Goal: Task Accomplishment & Management: Manage account settings

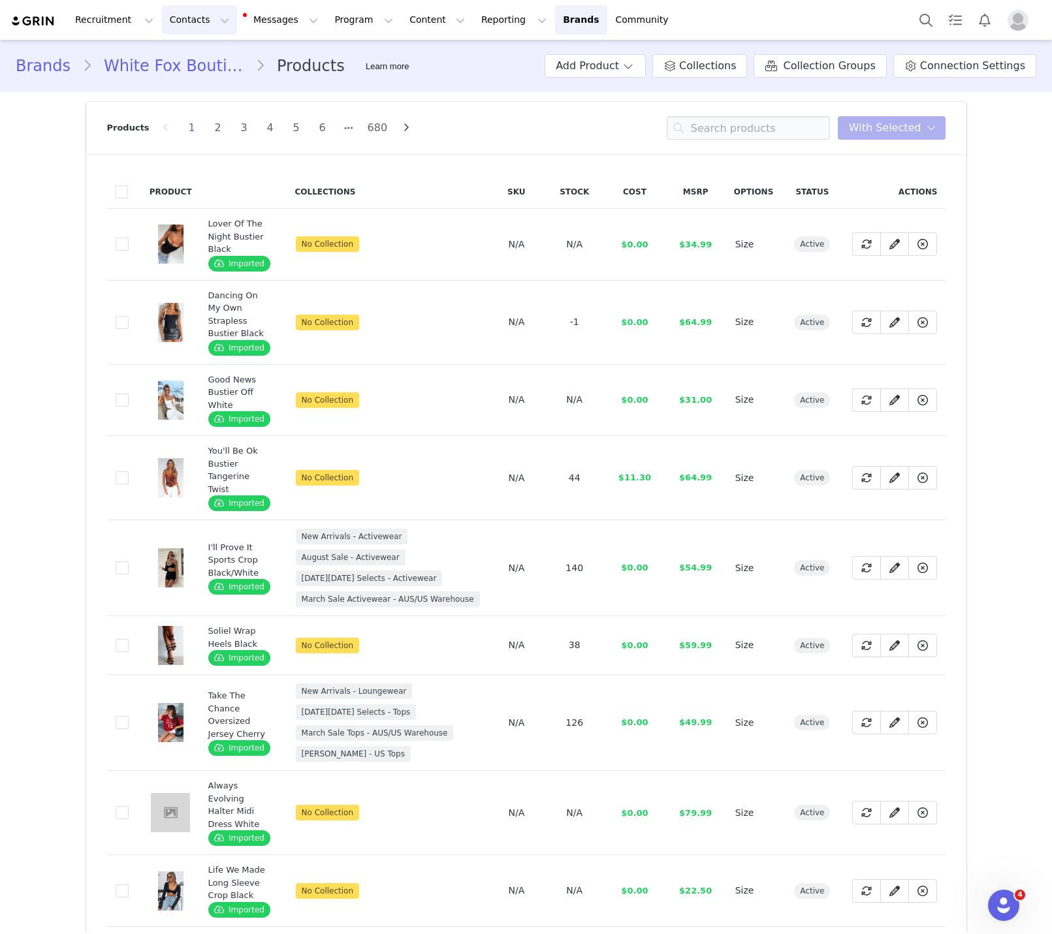
click at [170, 19] on button "Contacts Contacts" at bounding box center [199, 19] width 75 height 29
click at [202, 69] on div "Creators Prospects Applicants" at bounding box center [204, 82] width 104 height 84
click at [202, 60] on div "Creators" at bounding box center [204, 58] width 87 height 14
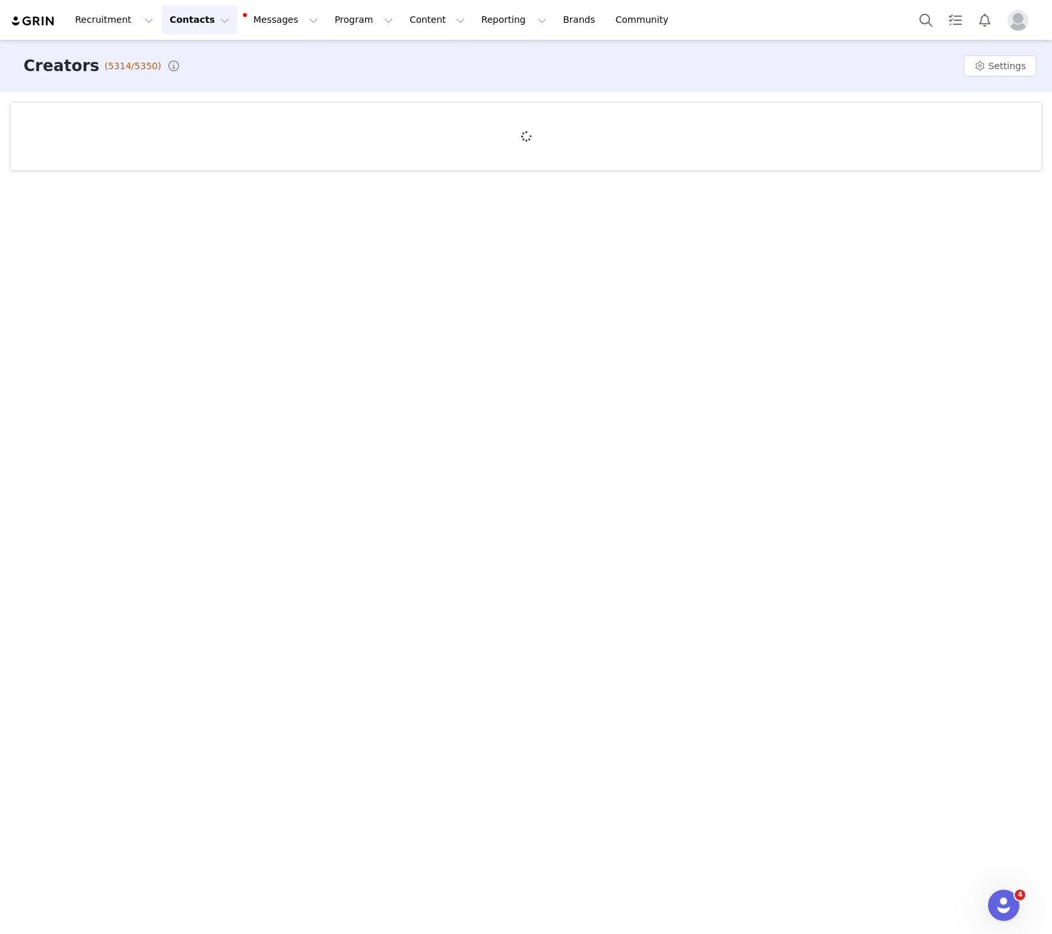
click at [202, 60] on div "Recruitment Recruitment Creator Search Curated Lists Landing Pages Web Extensio…" at bounding box center [526, 467] width 1052 height 934
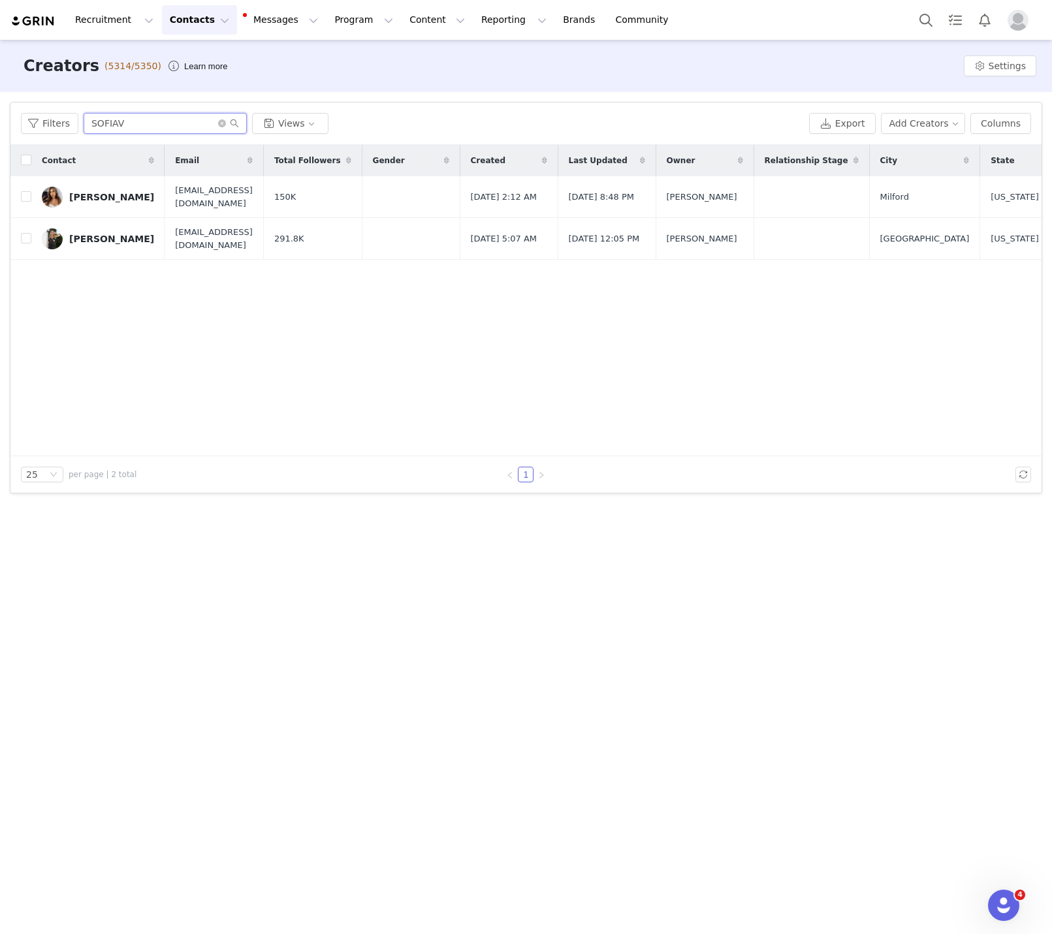
click at [171, 117] on input "SOFIAV" at bounding box center [165, 123] width 163 height 21
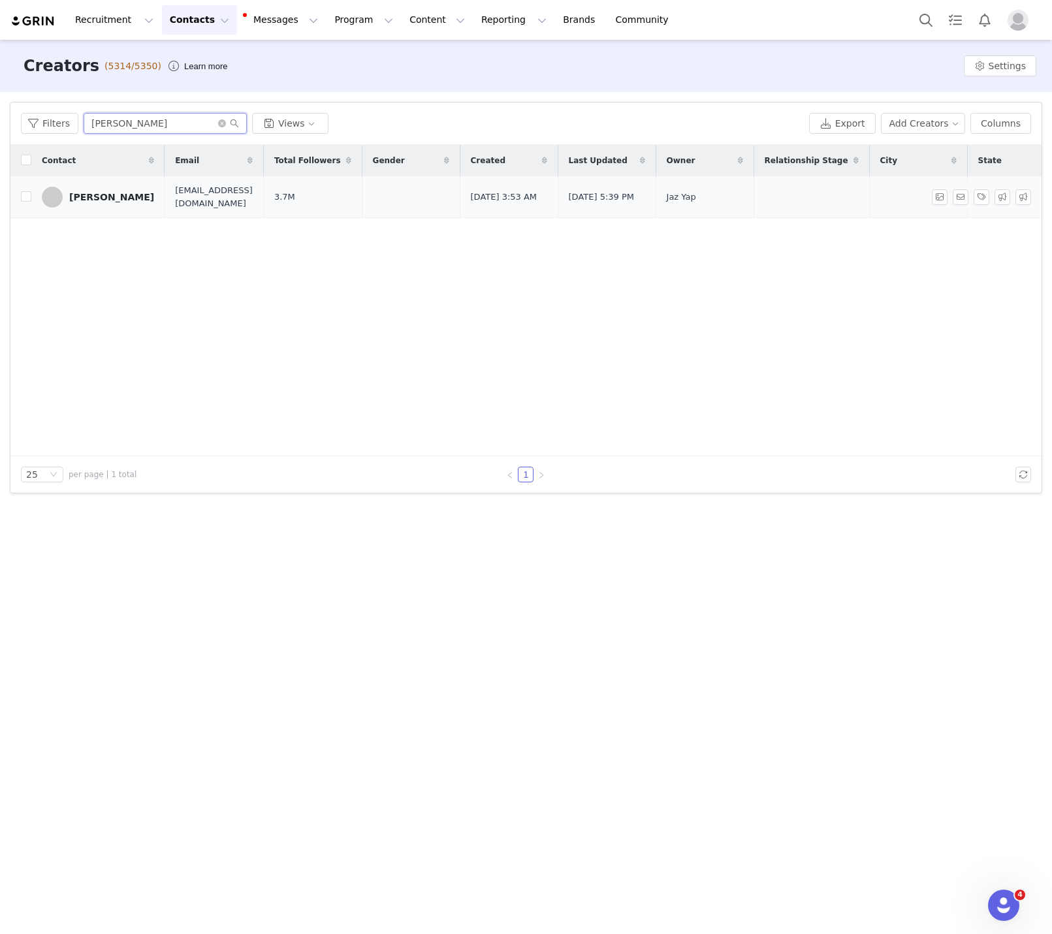
type input "[PERSON_NAME]"
click at [118, 202] on div "[PERSON_NAME]" at bounding box center [111, 197] width 85 height 10
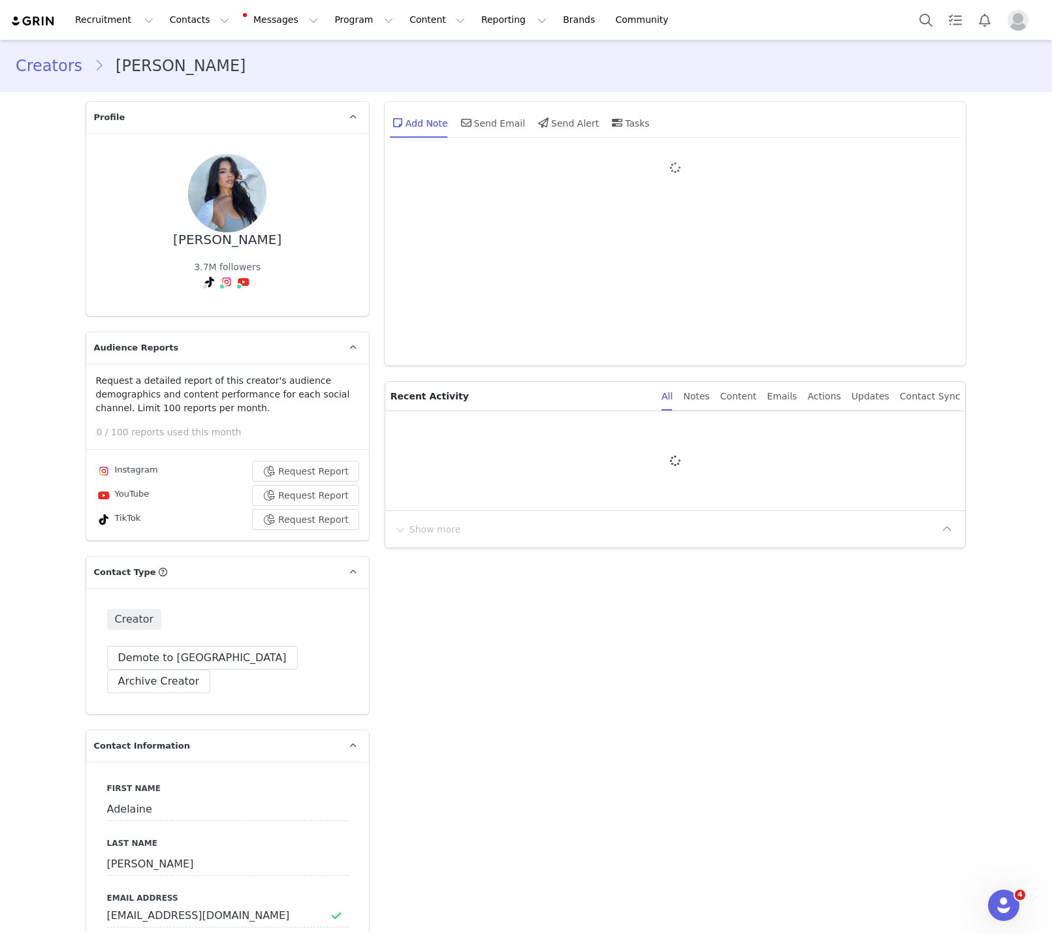
type input "+1 ([GEOGRAPHIC_DATA])"
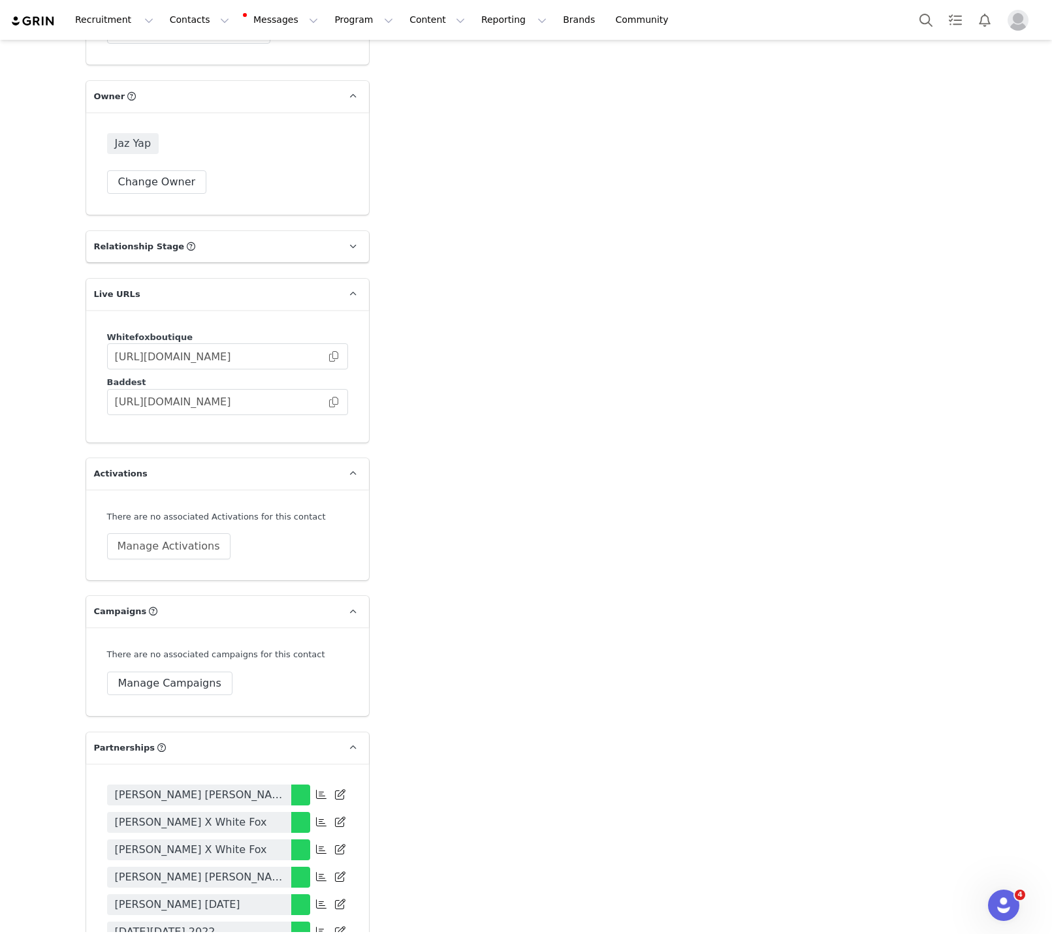
scroll to position [3425, 0]
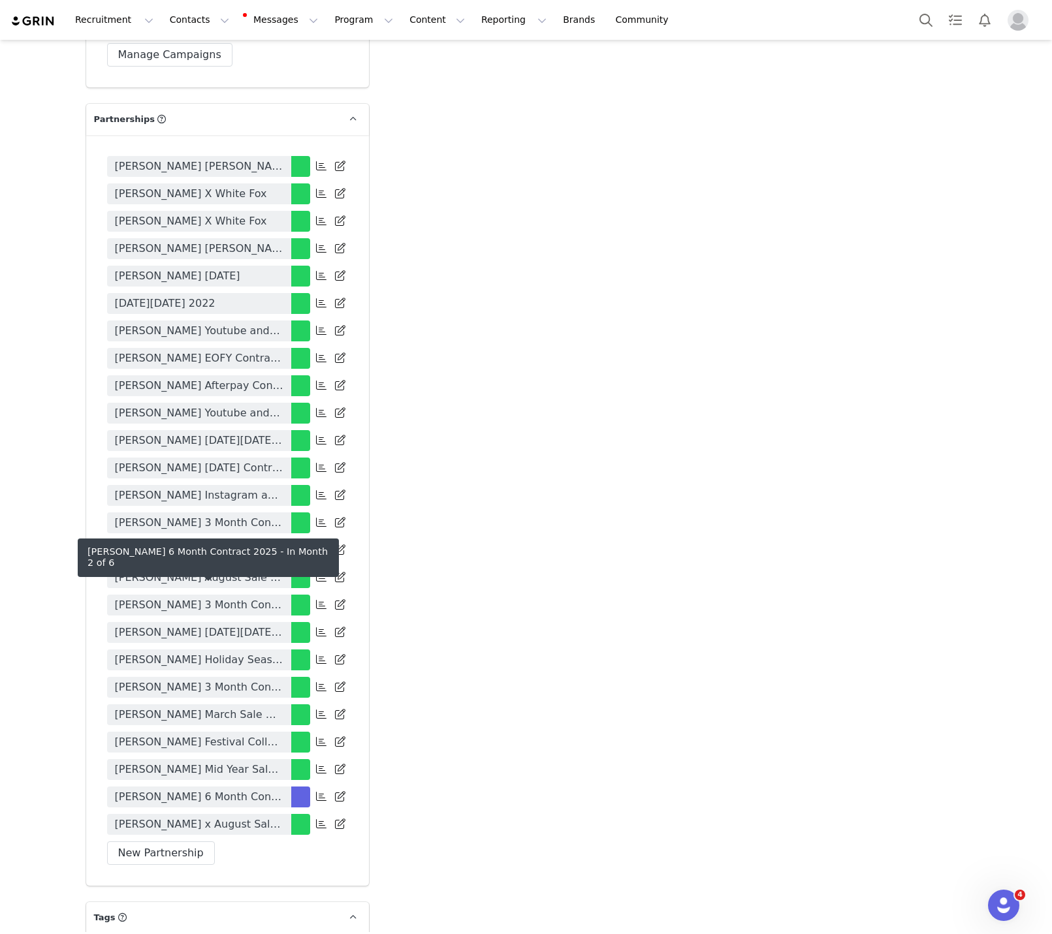
click at [187, 789] on span "[PERSON_NAME] 6 Month Contract 2025" at bounding box center [199, 797] width 168 height 16
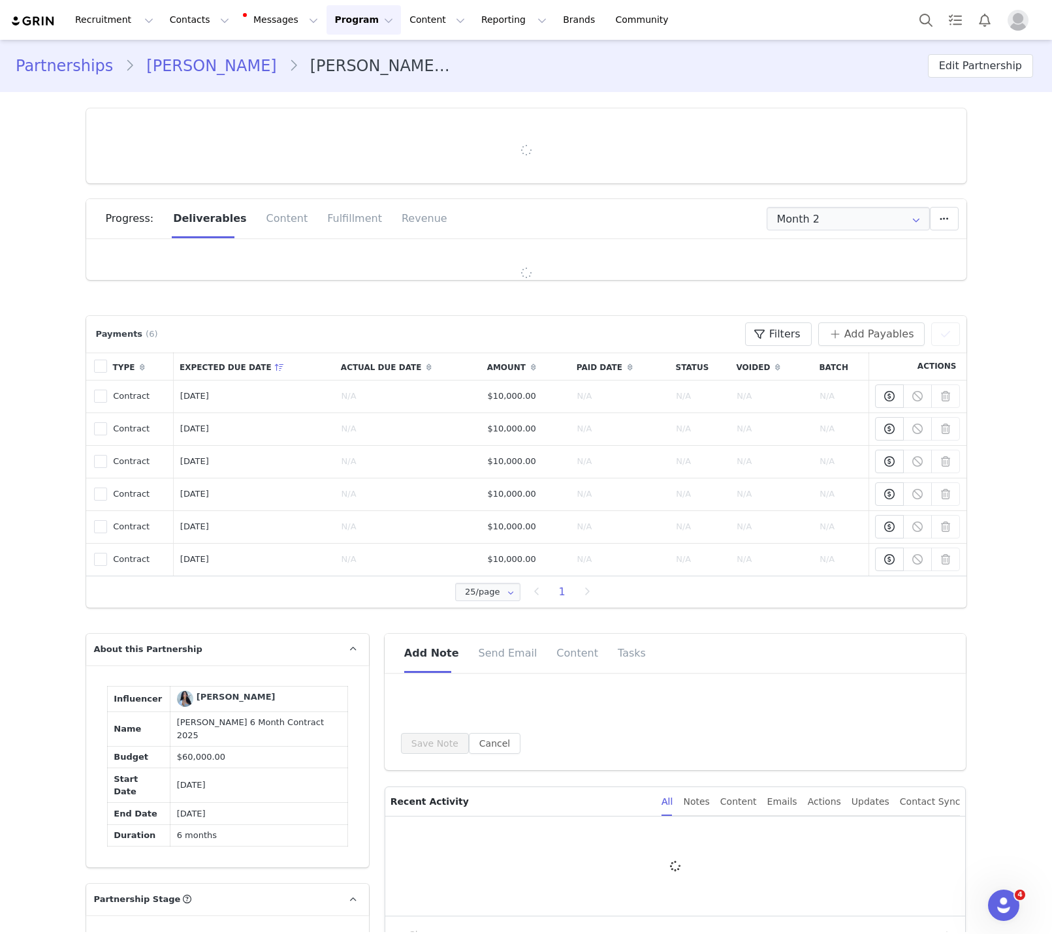
type input "+1 ([GEOGRAPHIC_DATA])"
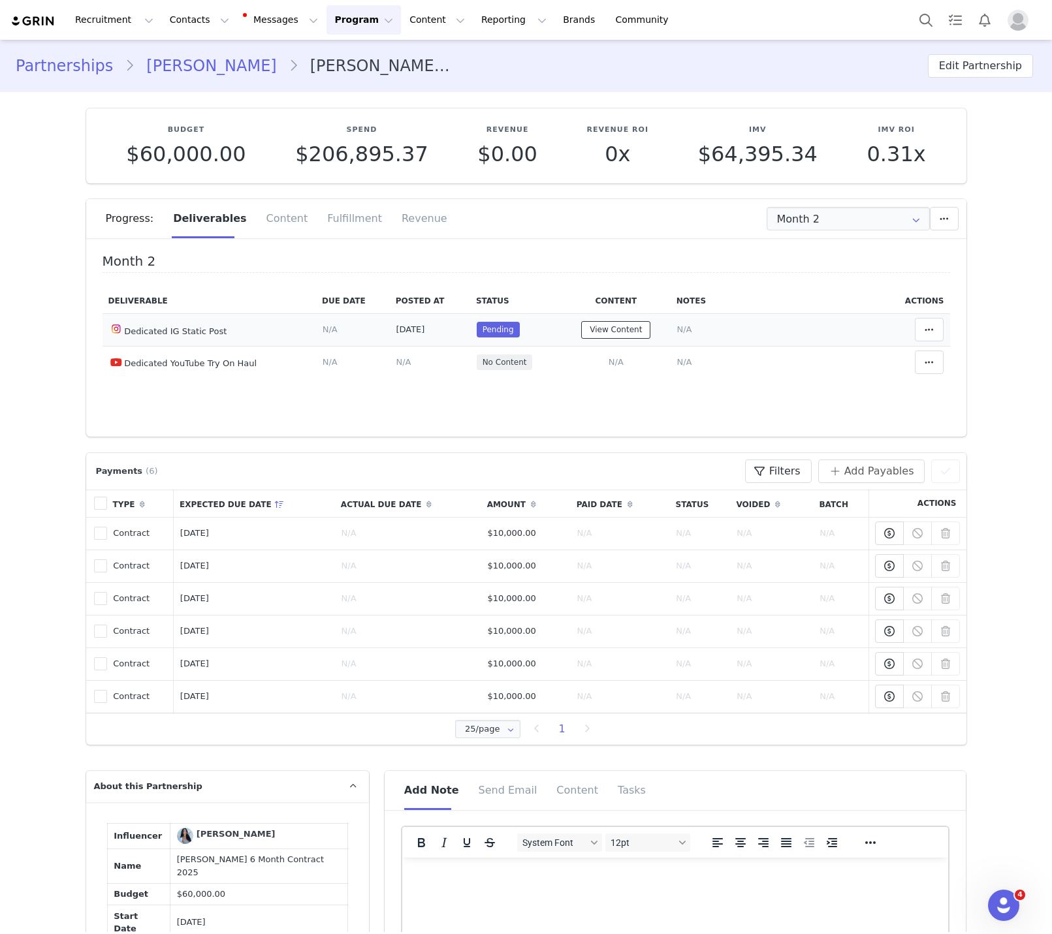
click at [618, 332] on button "View Content" at bounding box center [615, 330] width 69 height 18
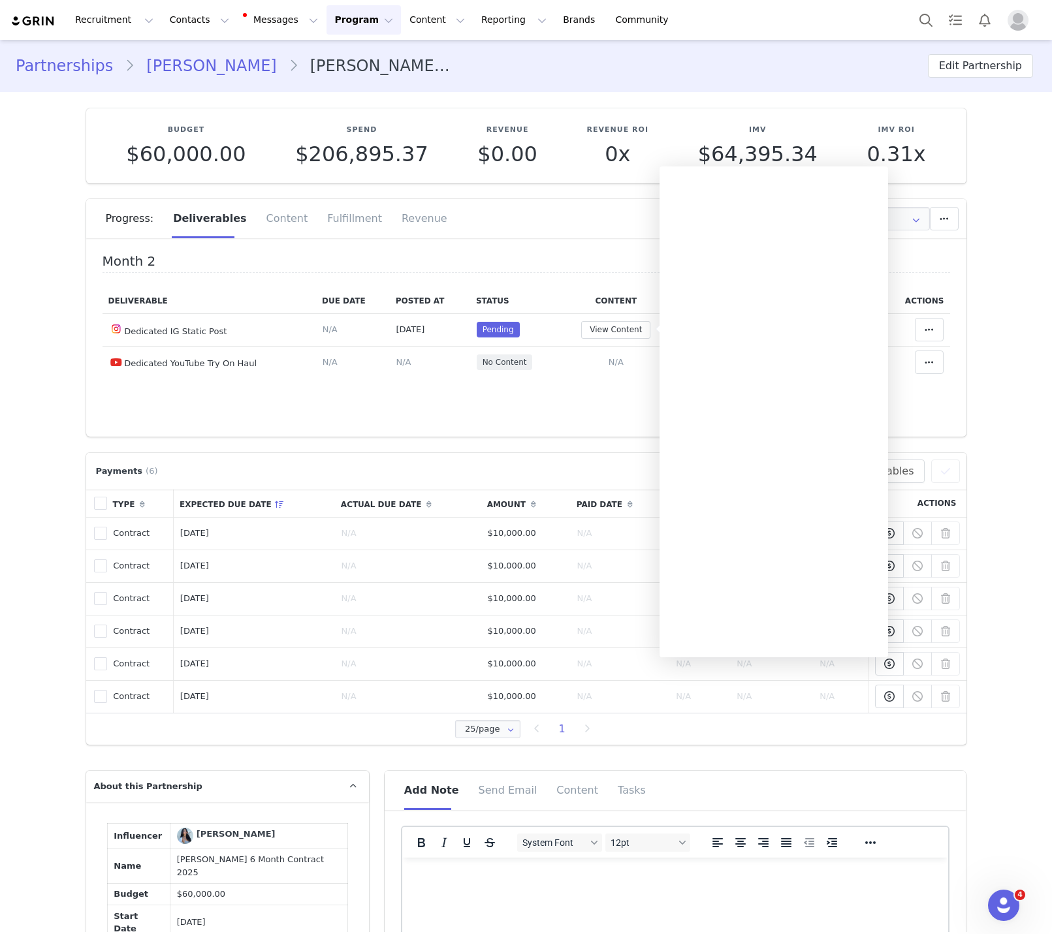
click at [565, 261] on h4 "Month 2" at bounding box center [526, 263] width 847 height 19
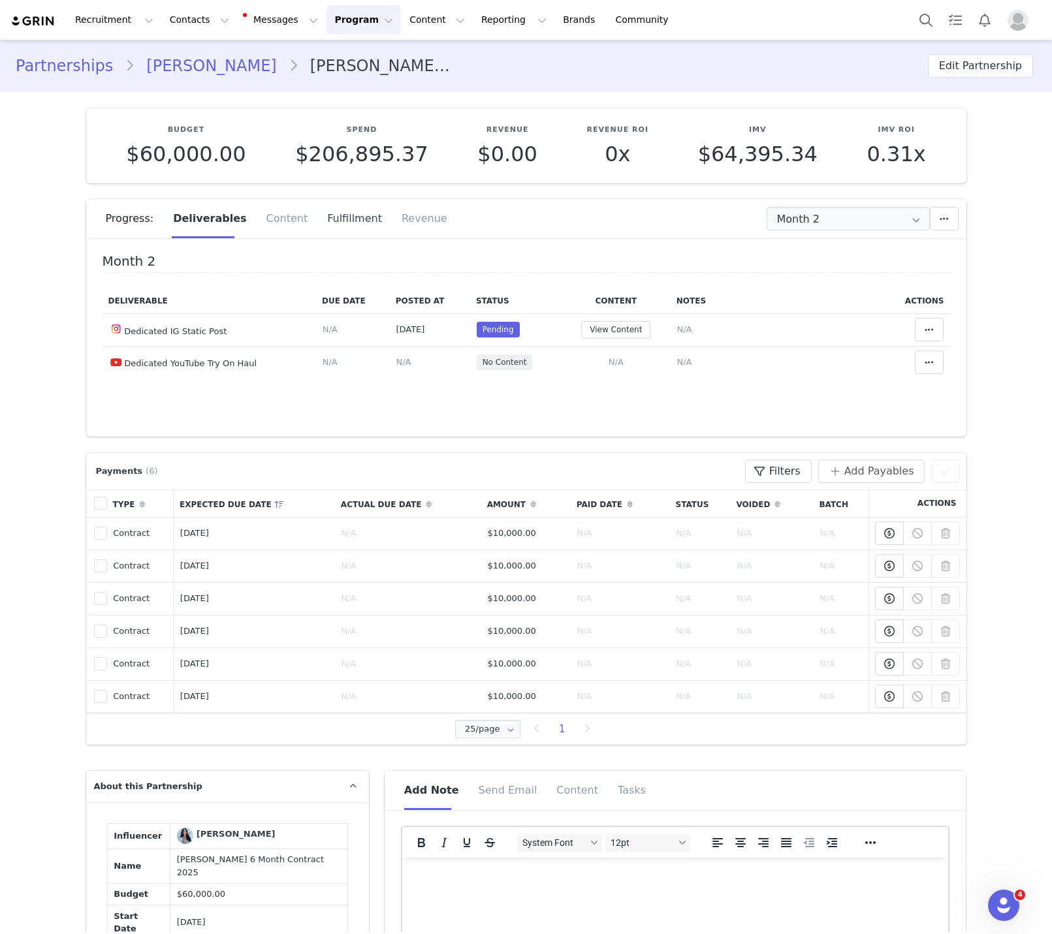
click at [322, 223] on div "Fulfillment" at bounding box center [354, 218] width 74 height 39
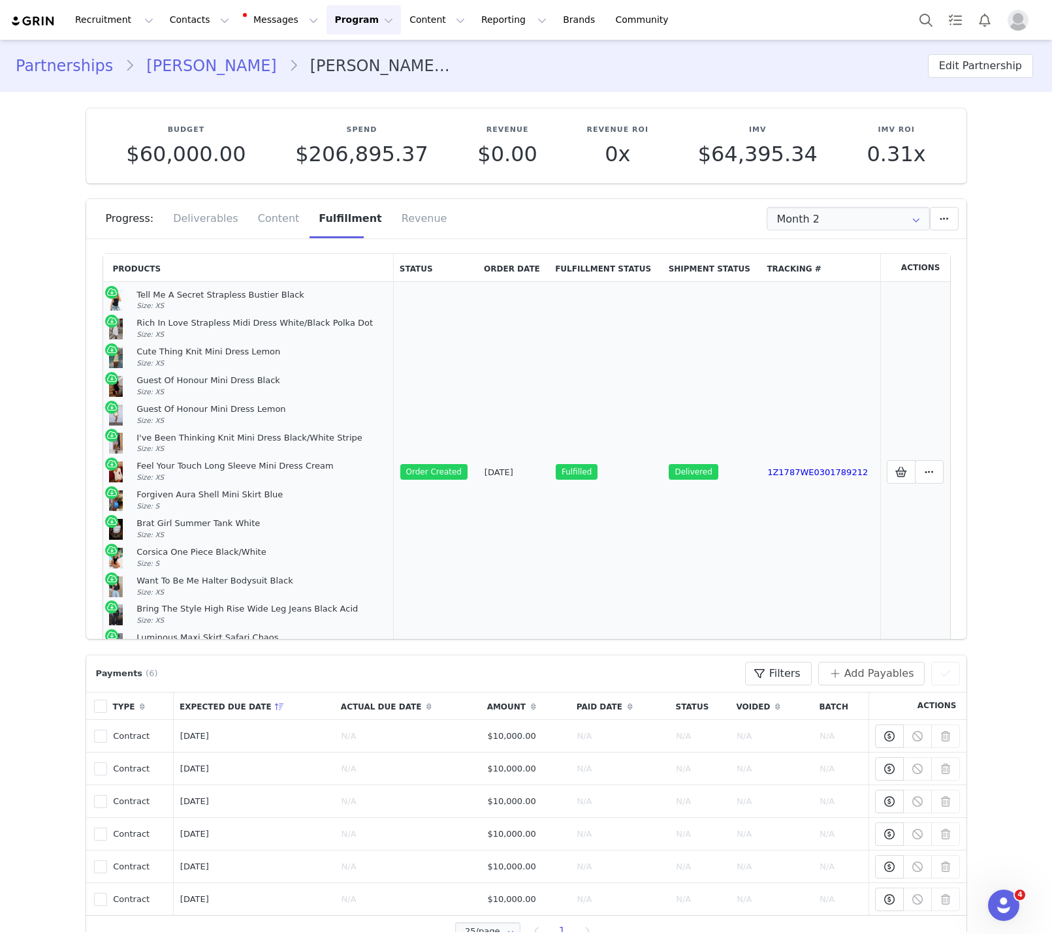
click at [158, 411] on div "Guest Of Honour Mini Dress Lemon" at bounding box center [261, 409] width 251 height 11
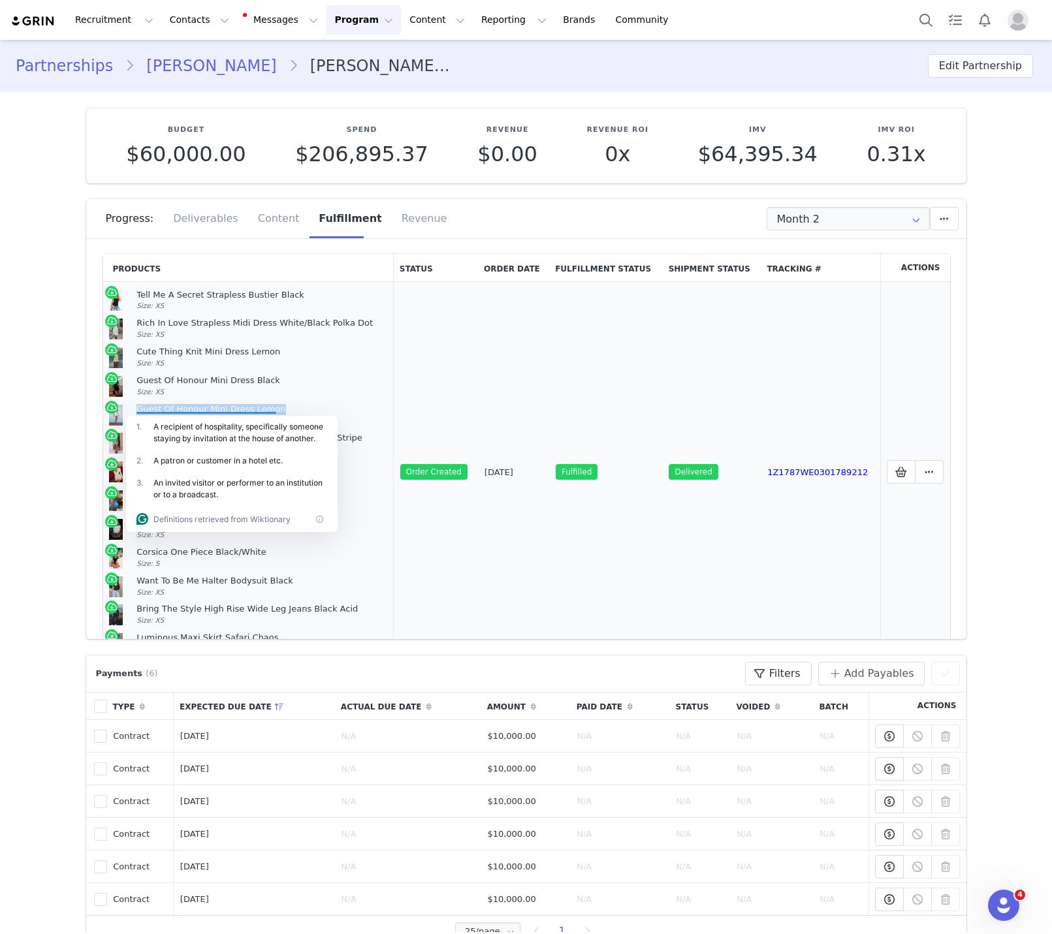
click at [158, 411] on div "Guest Of Honour Mini Dress Lemon" at bounding box center [261, 409] width 251 height 11
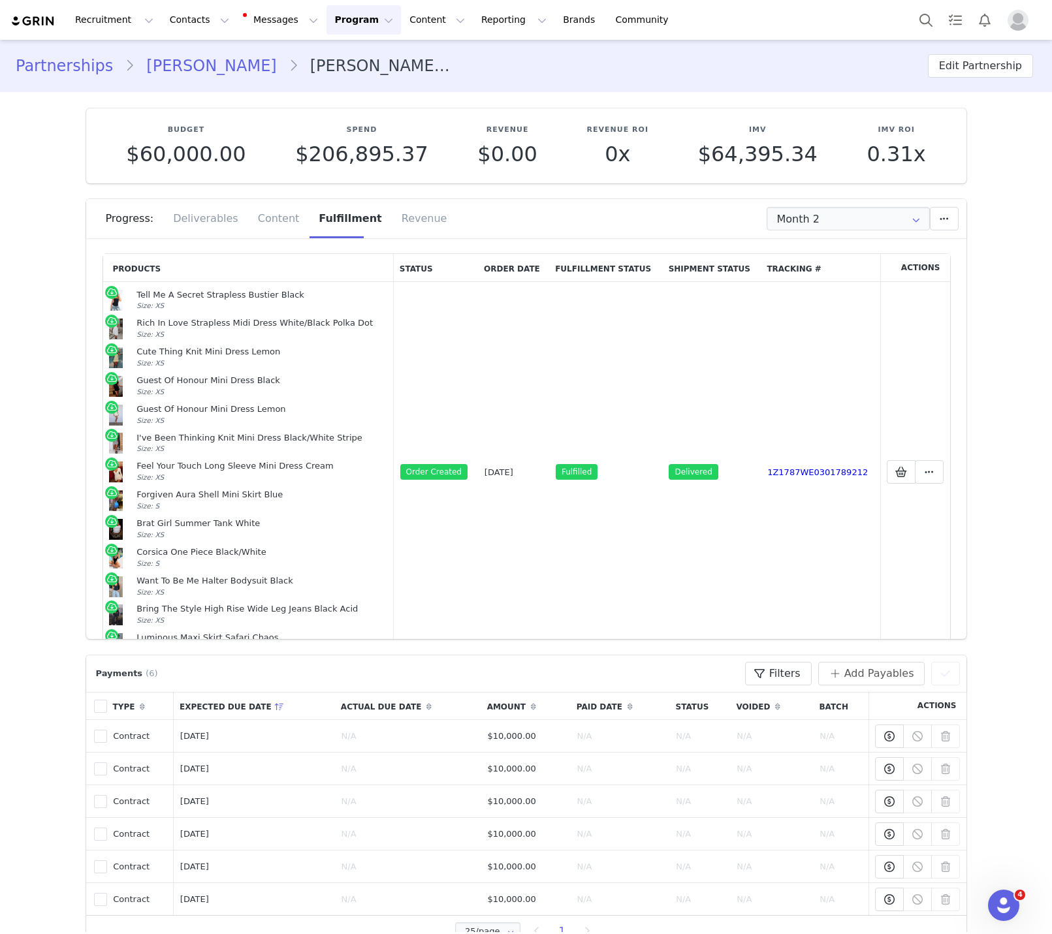
click at [731, 200] on div "Progress: Deliverables Content Fulfillment Revenue" at bounding box center [536, 218] width 861 height 39
click at [817, 214] on input "Month 2" at bounding box center [848, 219] width 163 height 24
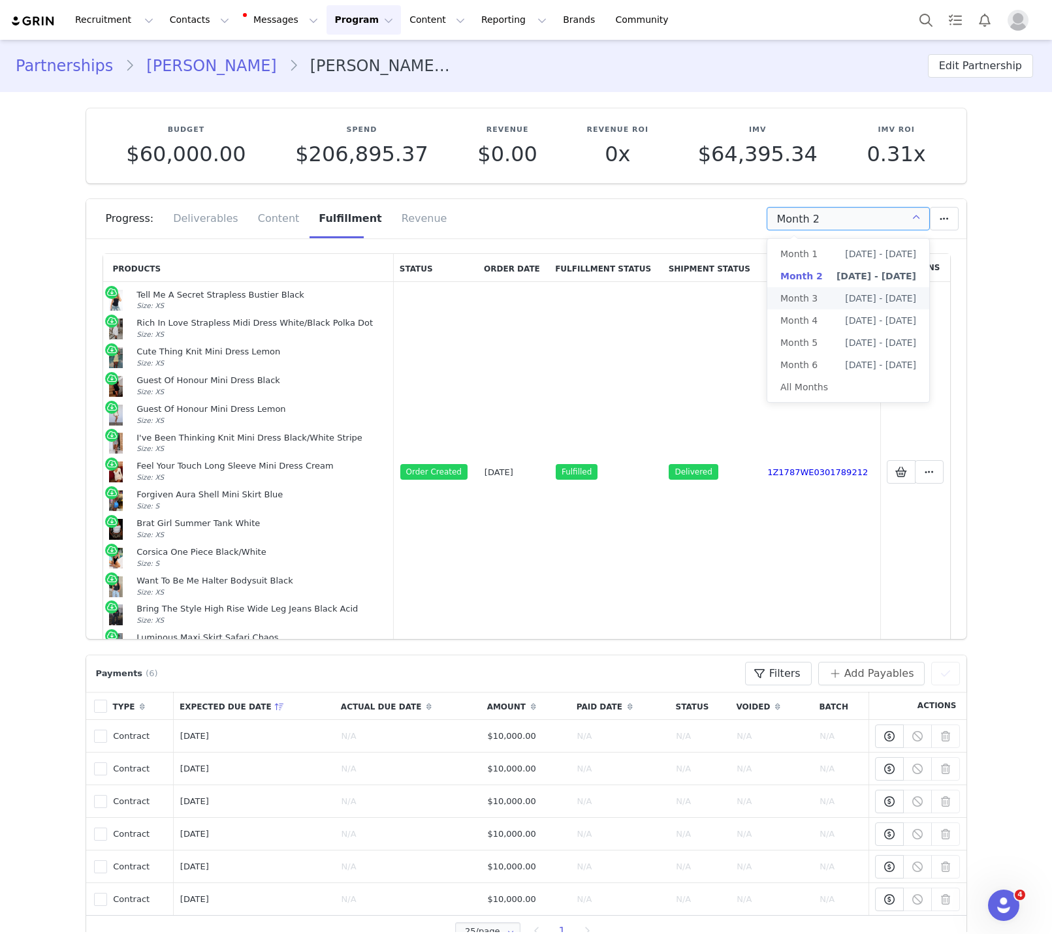
click at [808, 300] on span "Month 3" at bounding box center [798, 298] width 37 height 22
type input "Month 3"
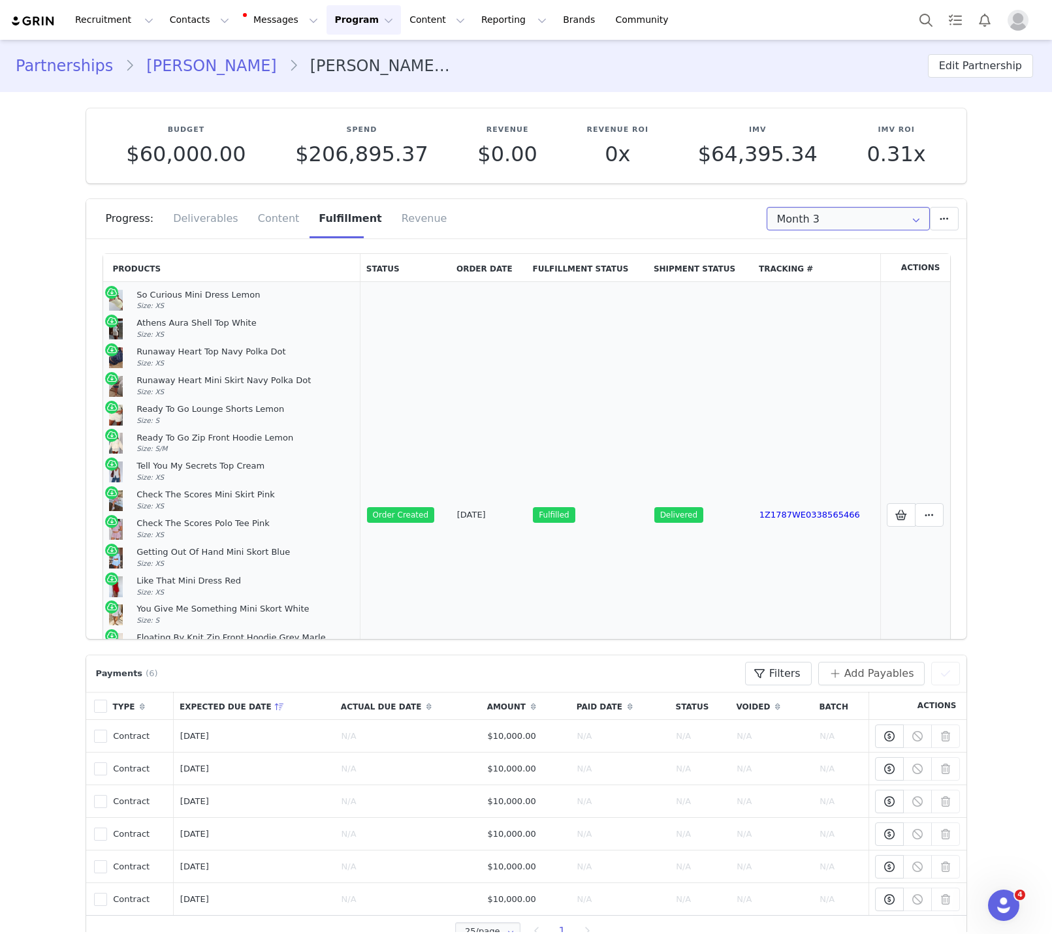
scroll to position [181, 0]
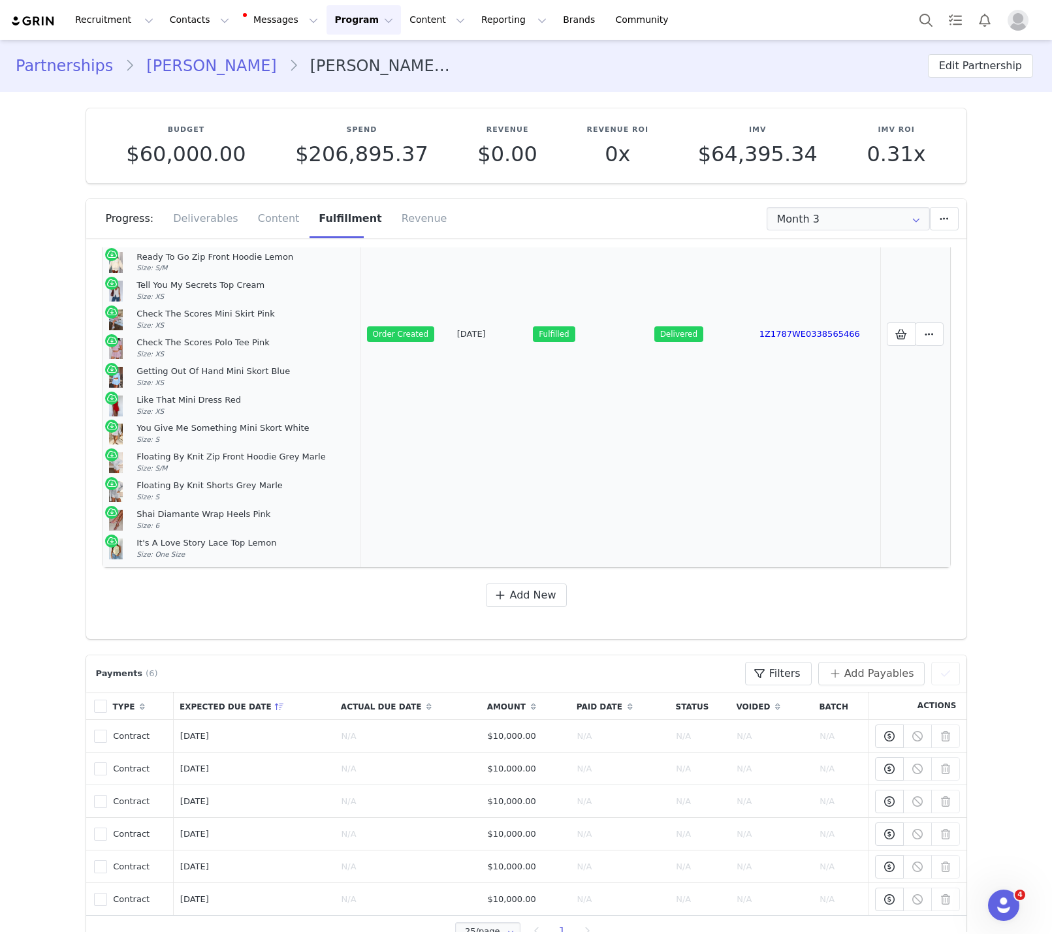
click at [148, 541] on div "It's A Love Story Lace Top Lemon" at bounding box center [244, 543] width 217 height 11
copy div "It's A Love Story Lace Top Lemon"
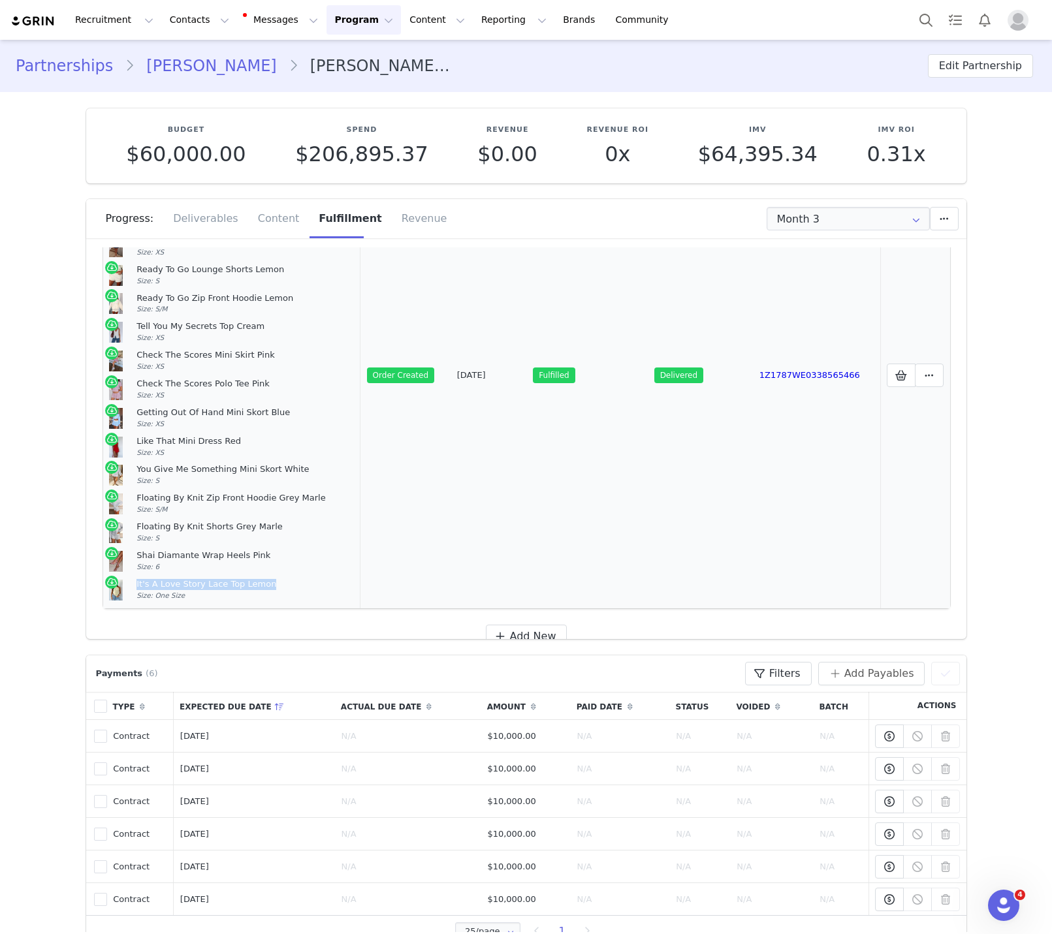
scroll to position [159, 0]
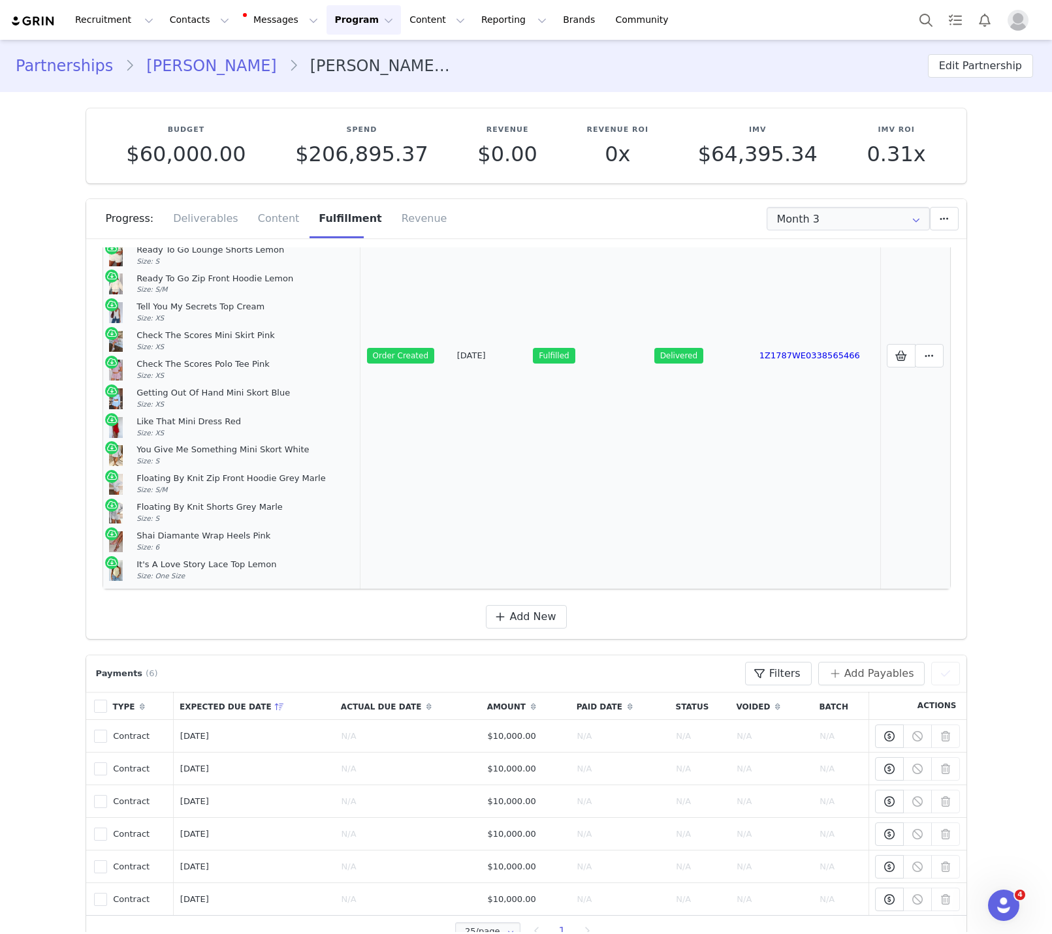
click at [185, 395] on div "Getting Out Of Hand Mini Skort Blue" at bounding box center [244, 393] width 217 height 11
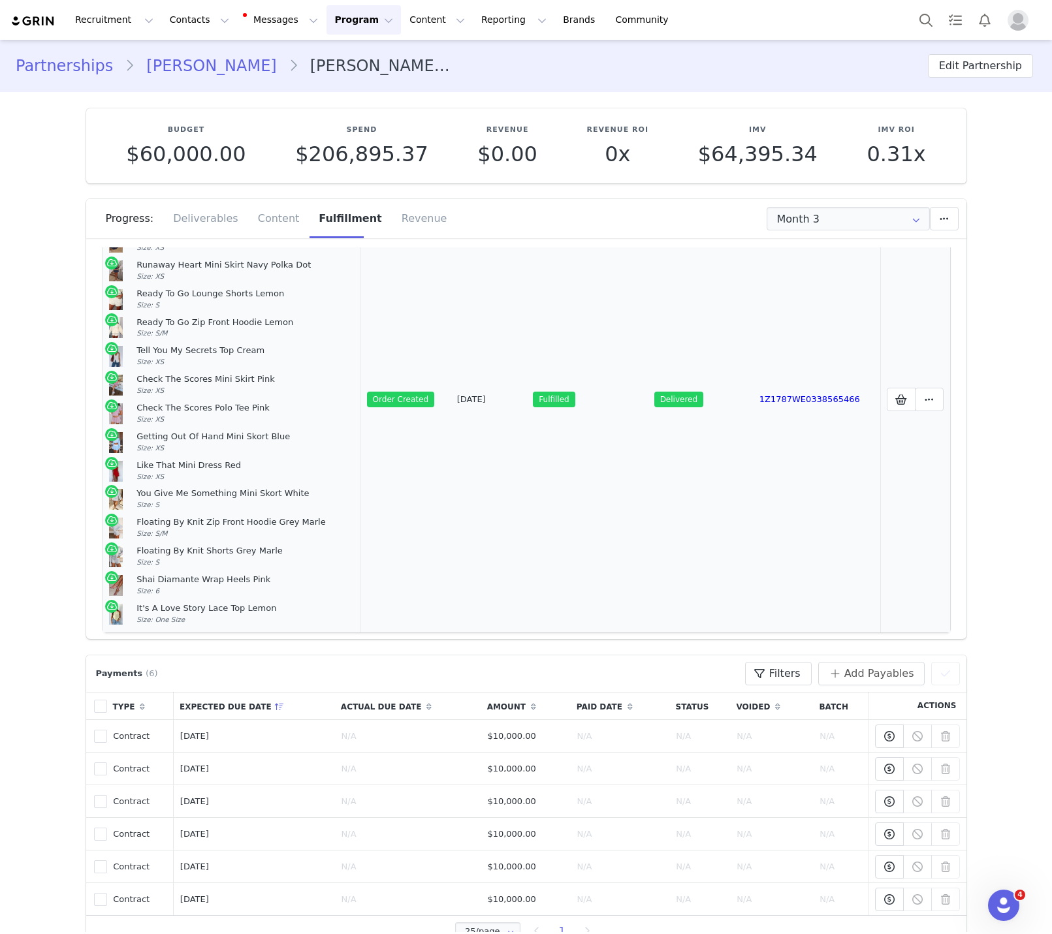
scroll to position [114, 0]
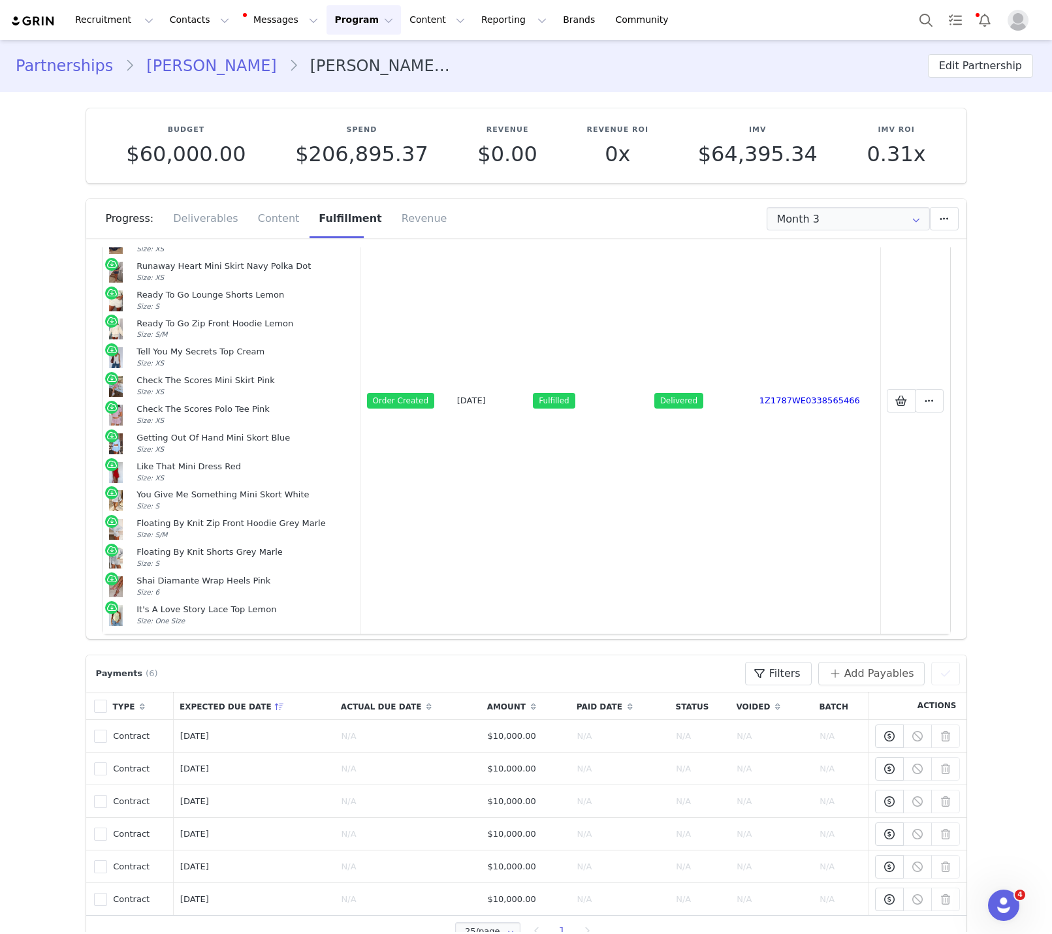
click at [219, 58] on link "[PERSON_NAME]" at bounding box center [211, 66] width 153 height 24
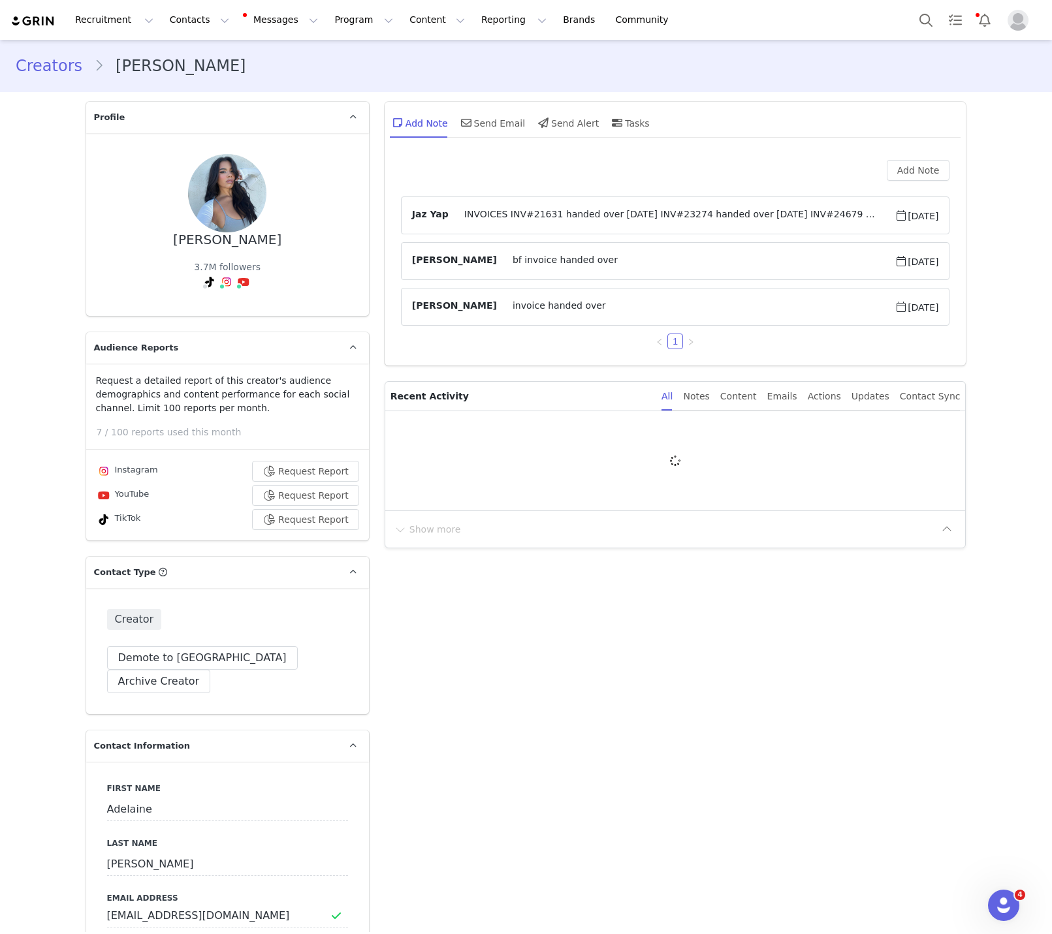
type input "+1 ([GEOGRAPHIC_DATA])"
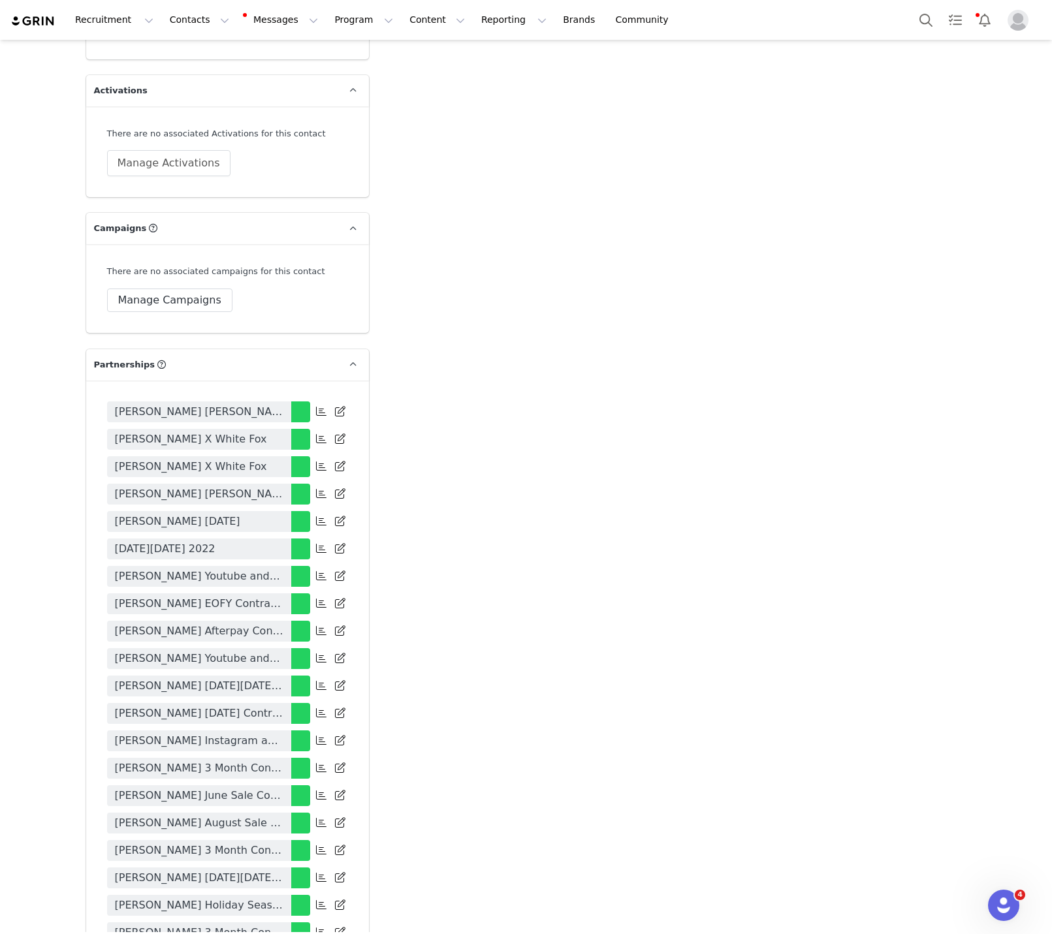
scroll to position [3671, 0]
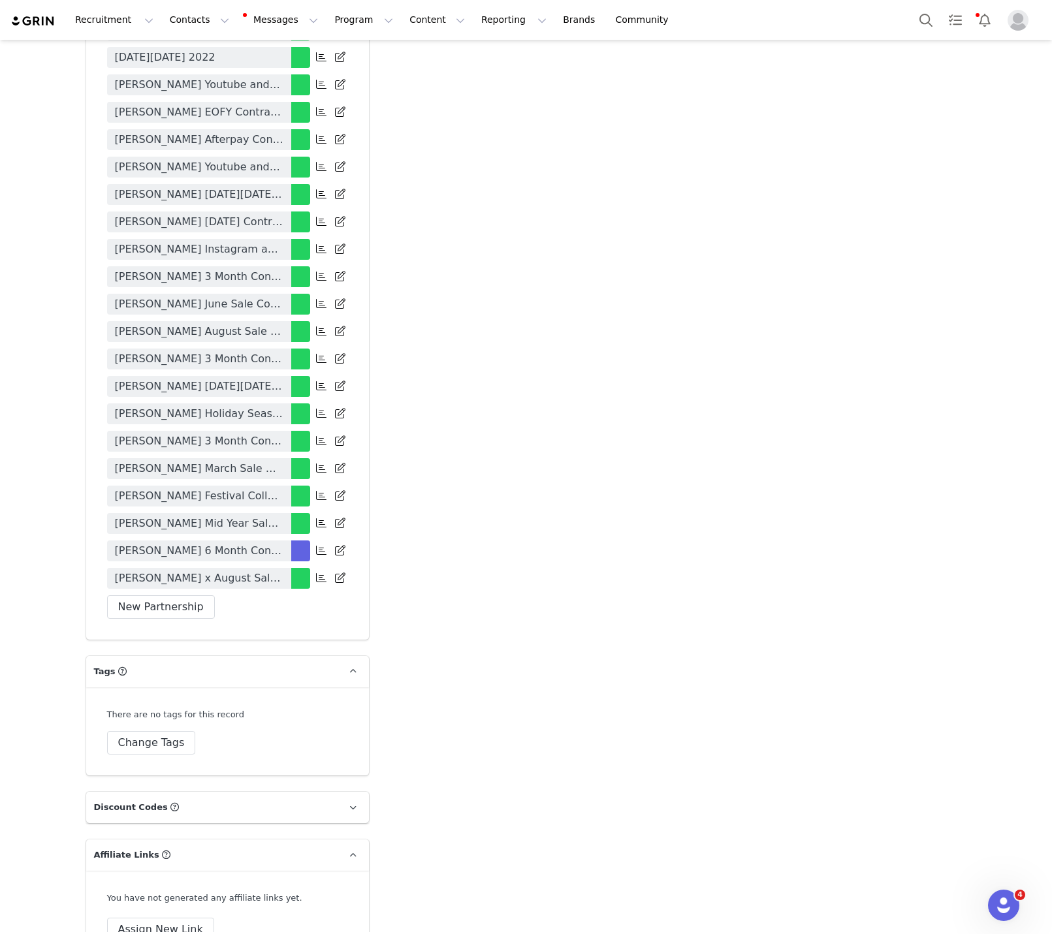
click at [227, 792] on p "Discount Codes Discount codes associated with this Influencer" at bounding box center [211, 807] width 251 height 31
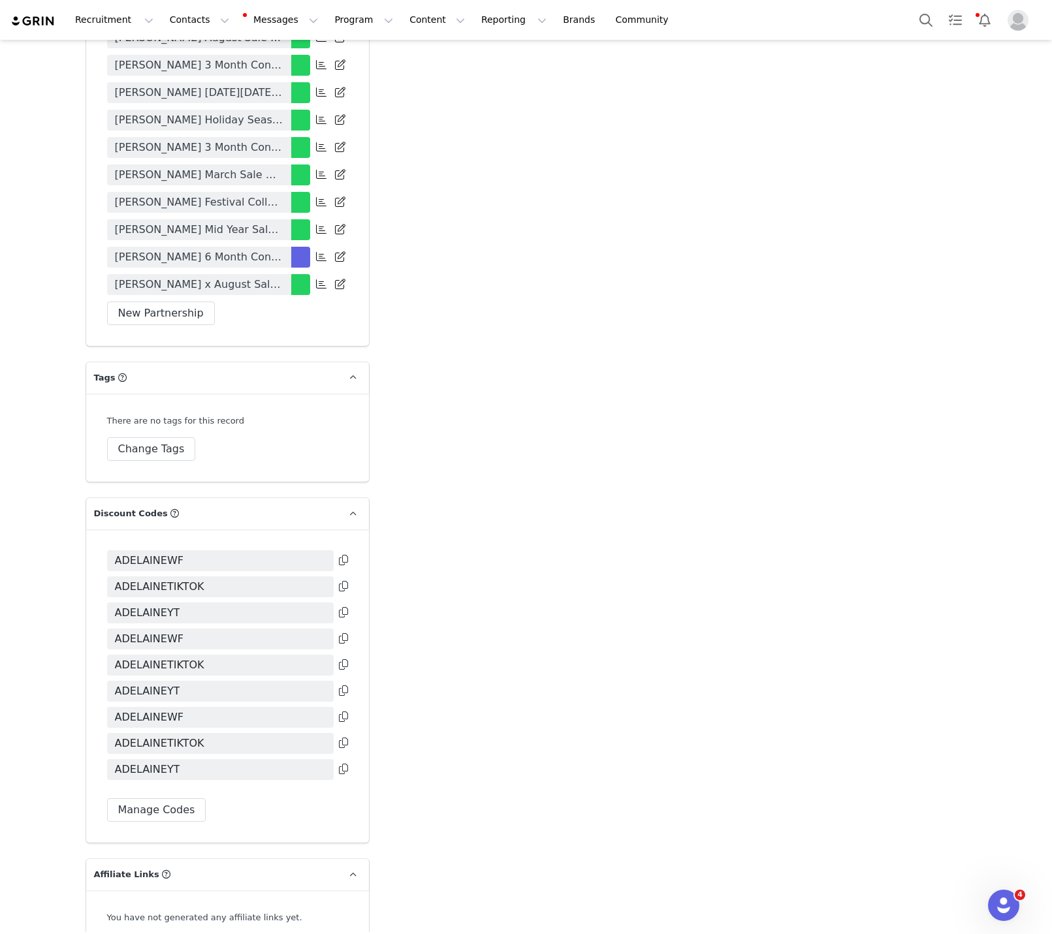
scroll to position [3984, 0]
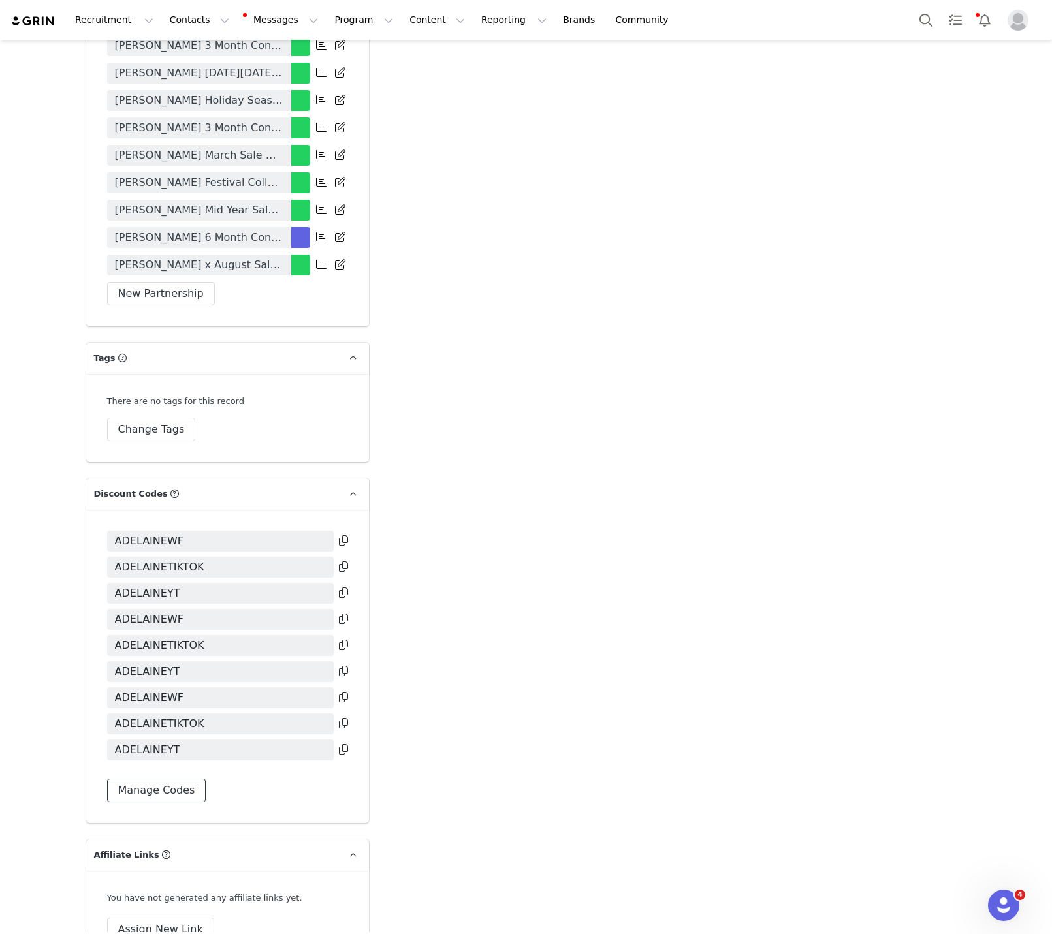
click at [178, 779] on button "Manage Codes" at bounding box center [156, 791] width 99 height 24
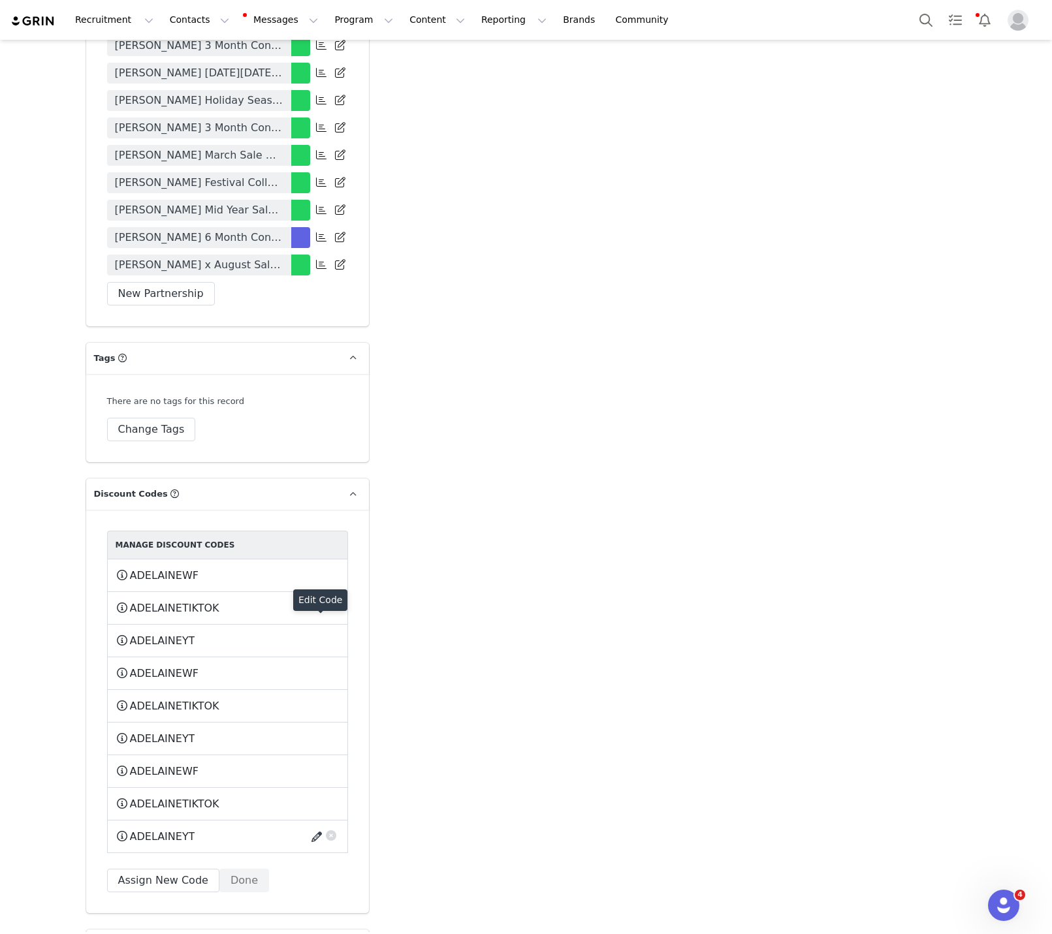
click at [312, 827] on button "button" at bounding box center [319, 837] width 18 height 21
click at [204, 844] on input "ADELAINEYT" at bounding box center [228, 856] width 224 height 24
click at [152, 844] on input "ADELAINE" at bounding box center [228, 856] width 224 height 24
type input "ADELAINE"
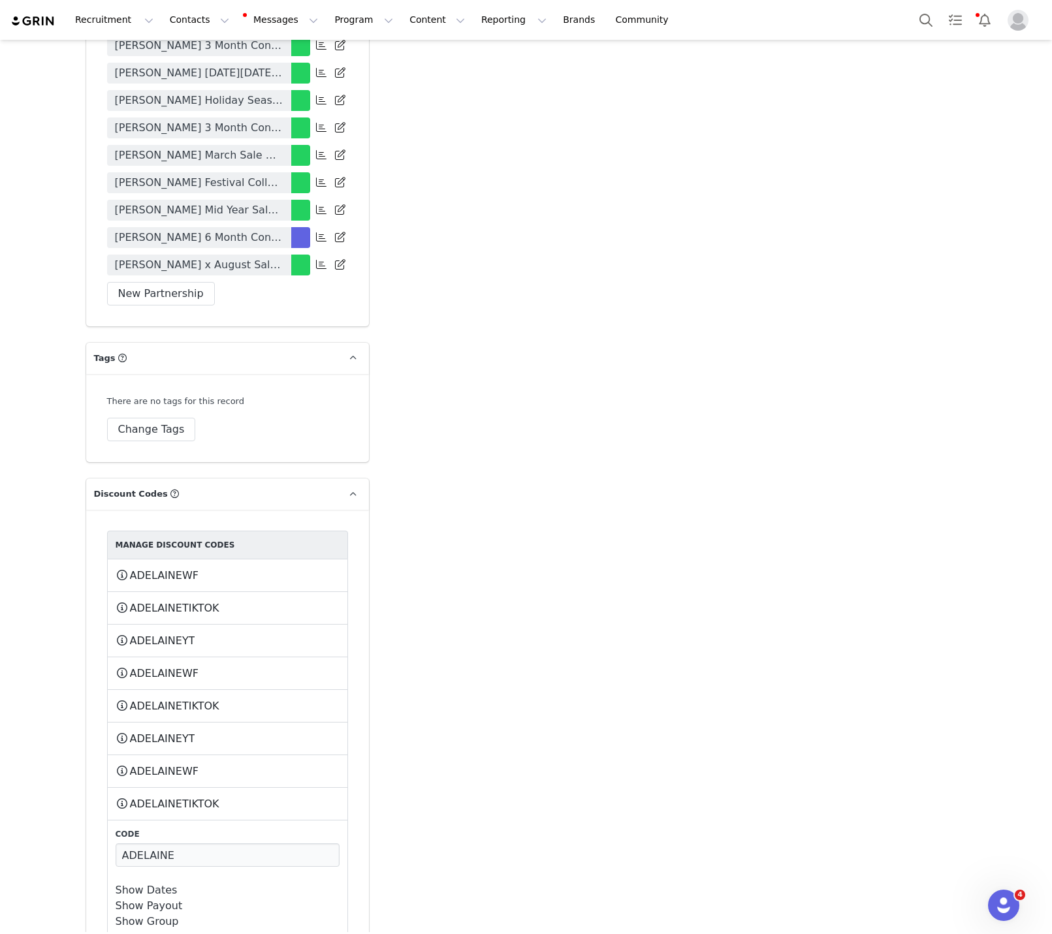
click at [184, 844] on input "ADELAINE" at bounding box center [228, 856] width 224 height 24
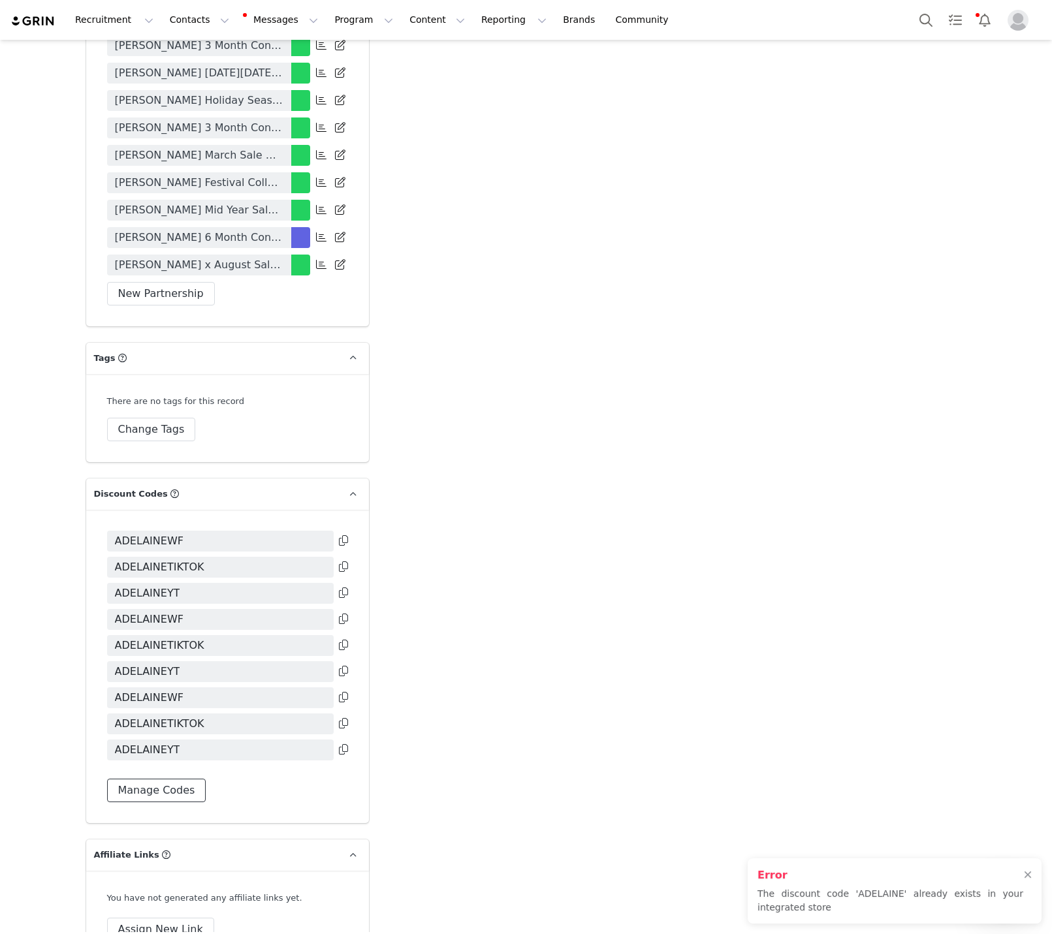
click at [167, 779] on button "Manage Codes" at bounding box center [156, 791] width 99 height 24
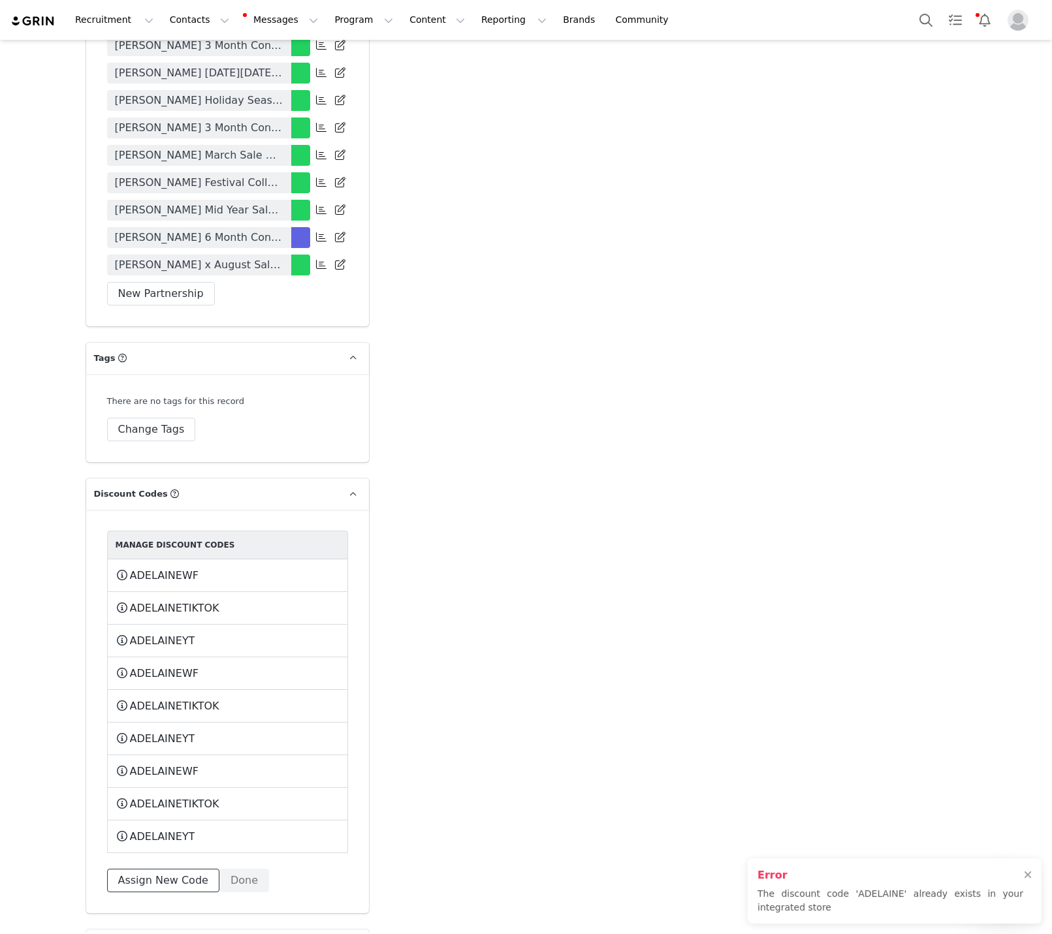
click at [164, 869] on button "Assign New Code" at bounding box center [163, 881] width 112 height 24
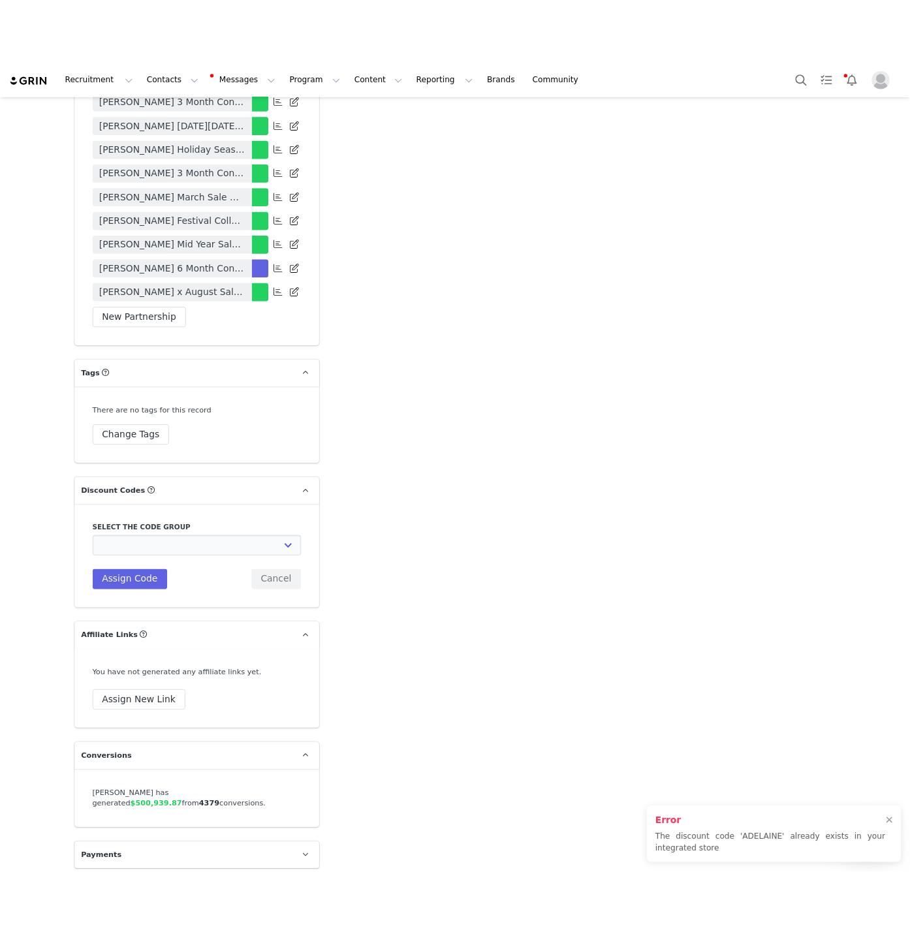
scroll to position [3790, 0]
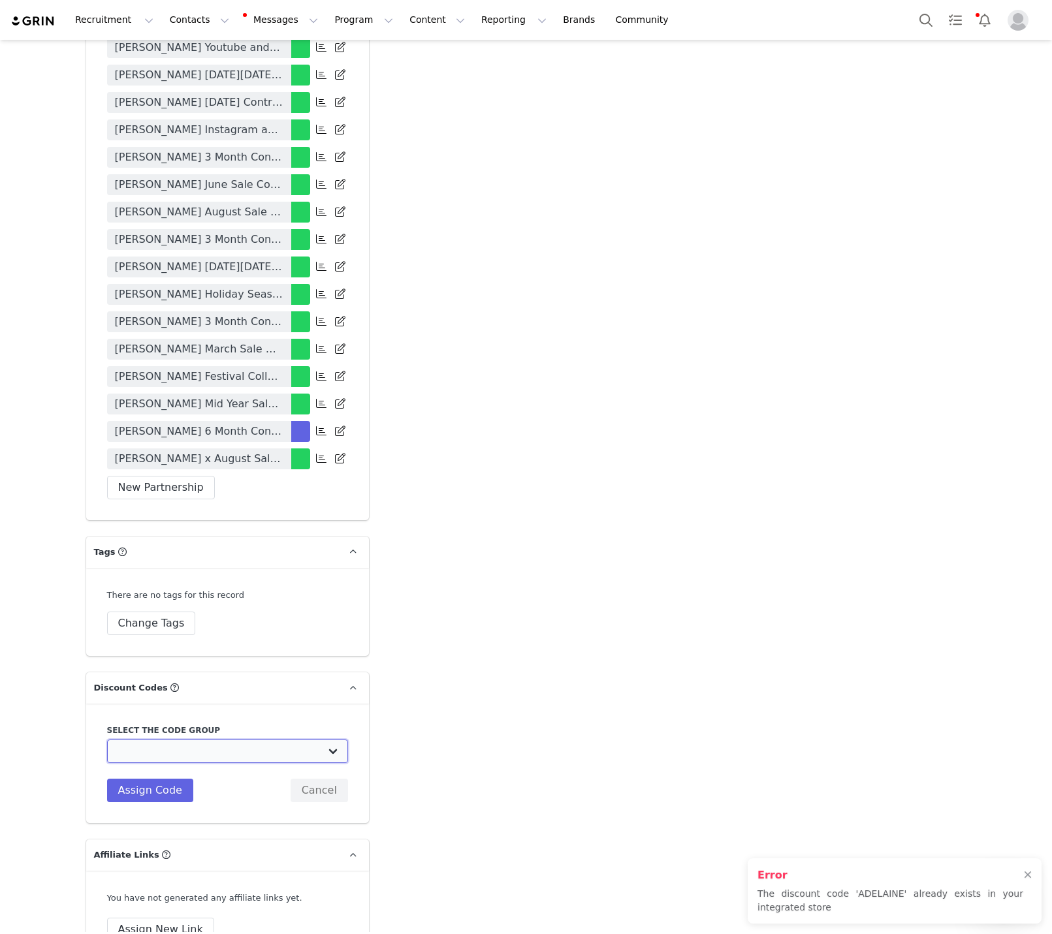
click at [169, 740] on select "White Fox Boutique AUS: Influencer Code White Fox Boutique AUS: Affiliates code…" at bounding box center [227, 752] width 241 height 24
select select "1987"
click at [107, 740] on select "White Fox Boutique AUS: Influencer Code White Fox Boutique AUS: Affiliates code…" at bounding box center [227, 752] width 241 height 24
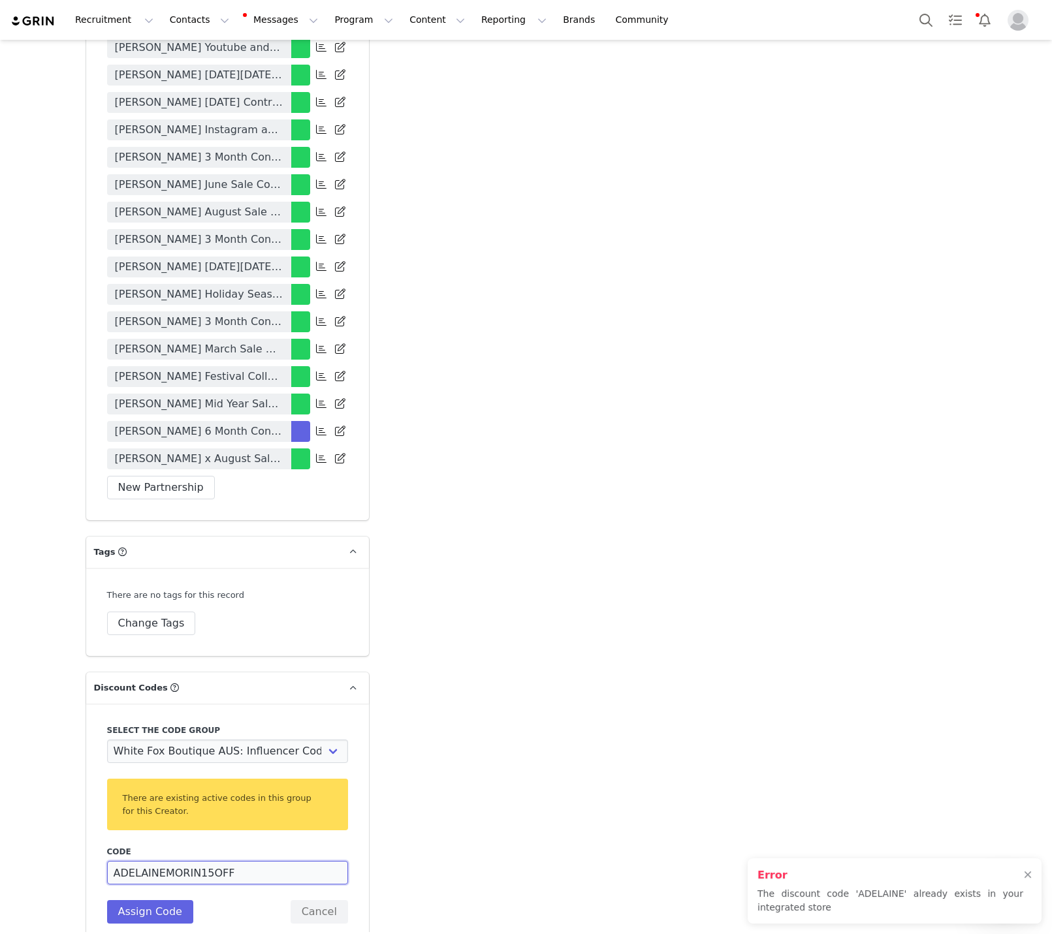
drag, startPoint x: 249, startPoint y: 667, endPoint x: 171, endPoint y: 668, distance: 78.4
click at [171, 861] on input "ADELAINEMORIN15OFF" at bounding box center [227, 873] width 241 height 24
click at [150, 861] on input "ADELAINEM" at bounding box center [227, 873] width 241 height 24
type input "ADELAINEM"
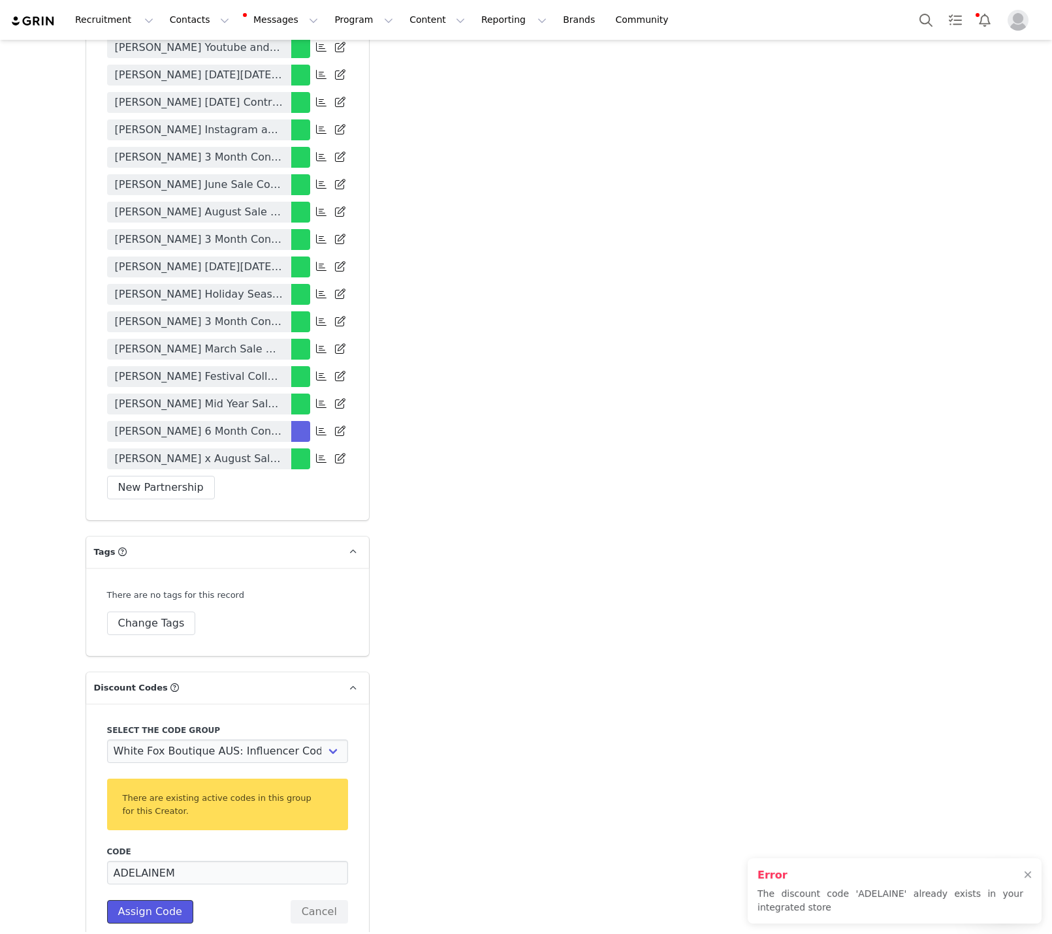
click at [150, 900] on button "Assign Code" at bounding box center [150, 912] width 86 height 24
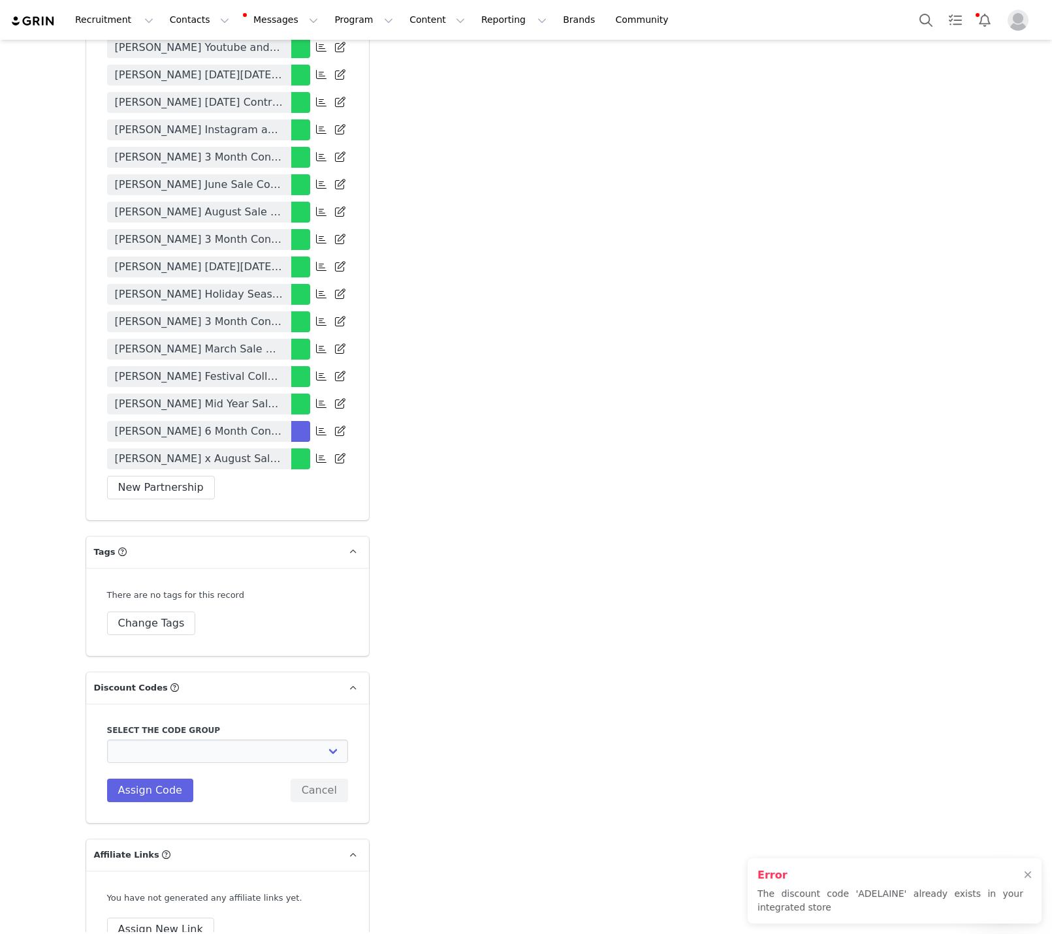
click at [200, 725] on div "Select the code group White Fox Boutique AUS: Influencer Code White Fox Boutiqu…" at bounding box center [227, 764] width 241 height 78
click at [201, 740] on select "White Fox Boutique AUS: Influencer Code White Fox Boutique AUS: Affiliates code…" at bounding box center [227, 752] width 241 height 24
select select "1988"
click at [107, 740] on select "White Fox Boutique AUS: Influencer Code White Fox Boutique AUS: Affiliates code…" at bounding box center [227, 752] width 241 height 24
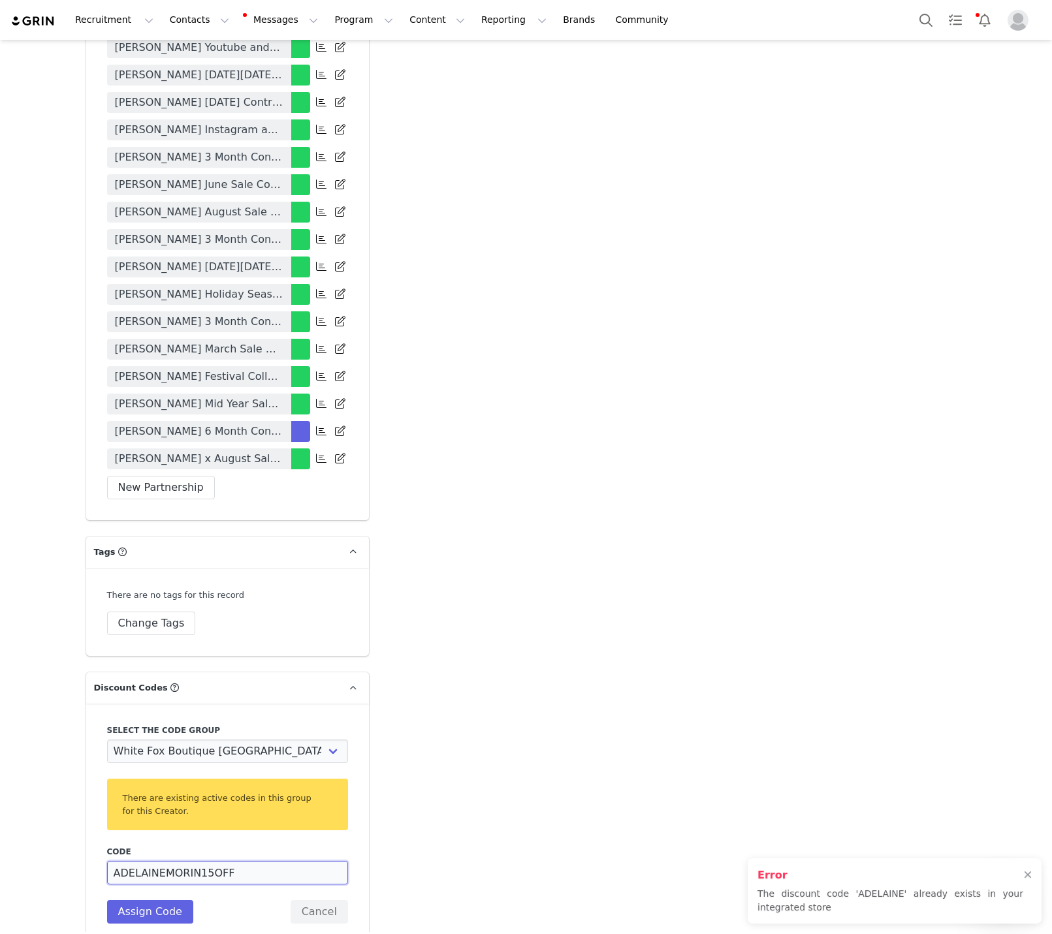
click at [200, 861] on input "ADELAINEMORIN15OFF" at bounding box center [227, 873] width 241 height 24
paste input
type input "ADELAINEM"
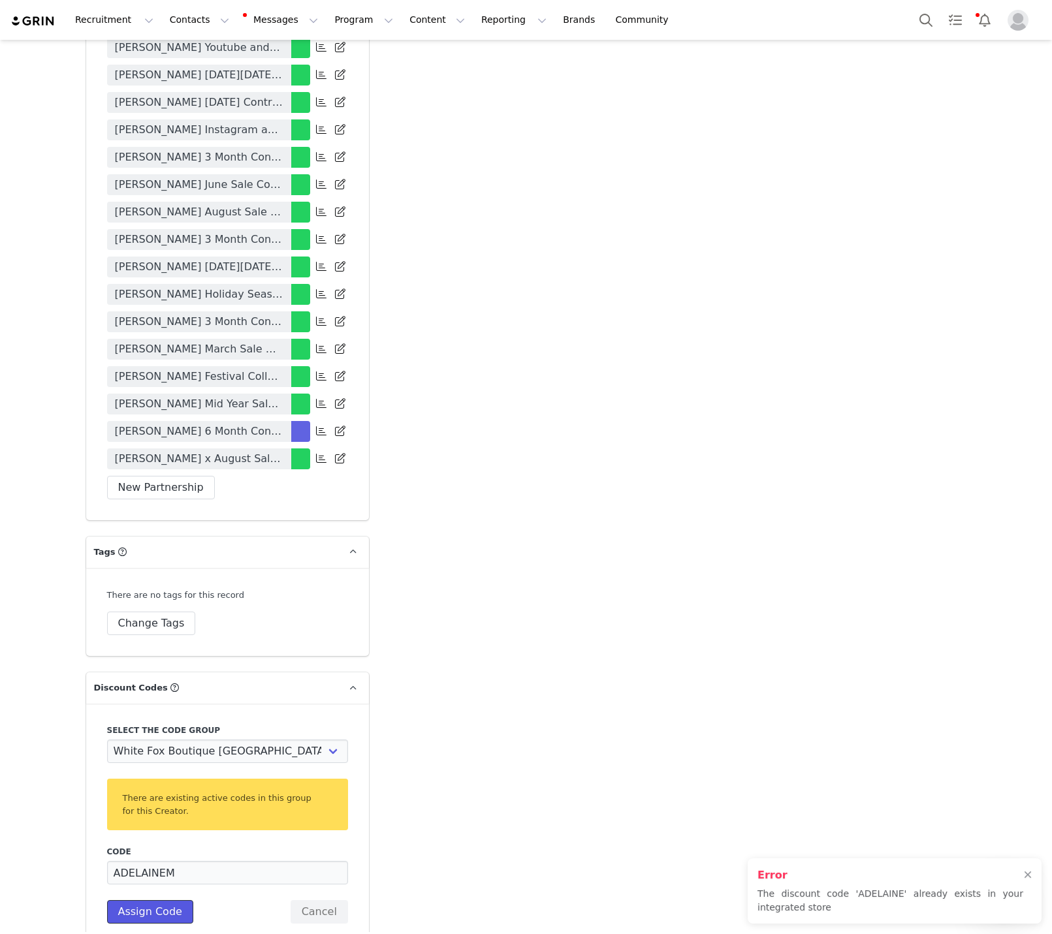
click at [178, 900] on button "Assign Code" at bounding box center [150, 912] width 86 height 24
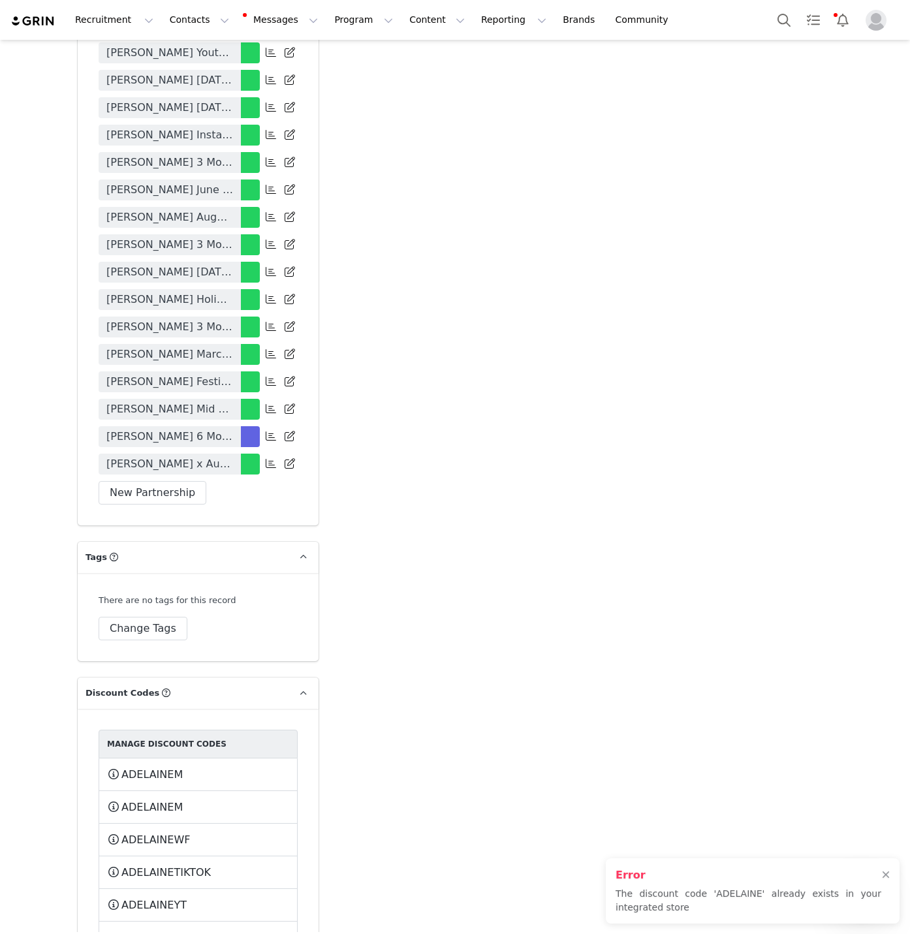
scroll to position [4177, 0]
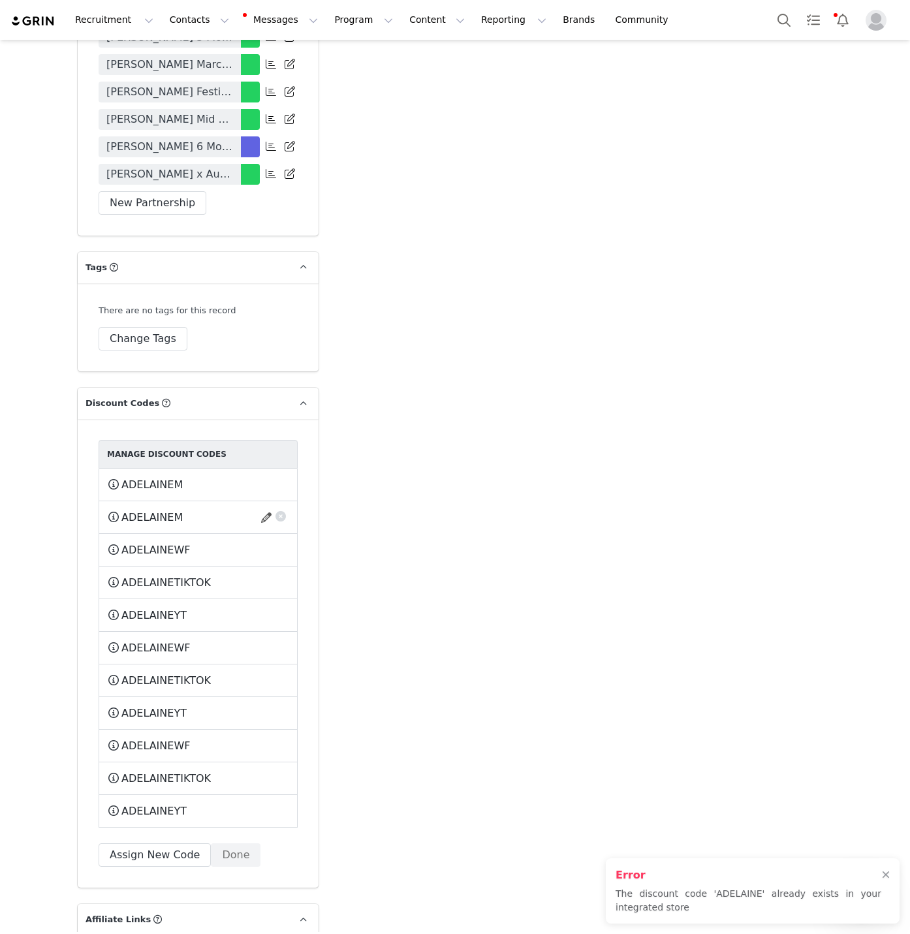
click at [162, 510] on span "ADELAINEM" at bounding box center [151, 518] width 61 height 16
copy span "ADELAINEM"
click at [140, 844] on button "Assign New Code" at bounding box center [155, 856] width 112 height 24
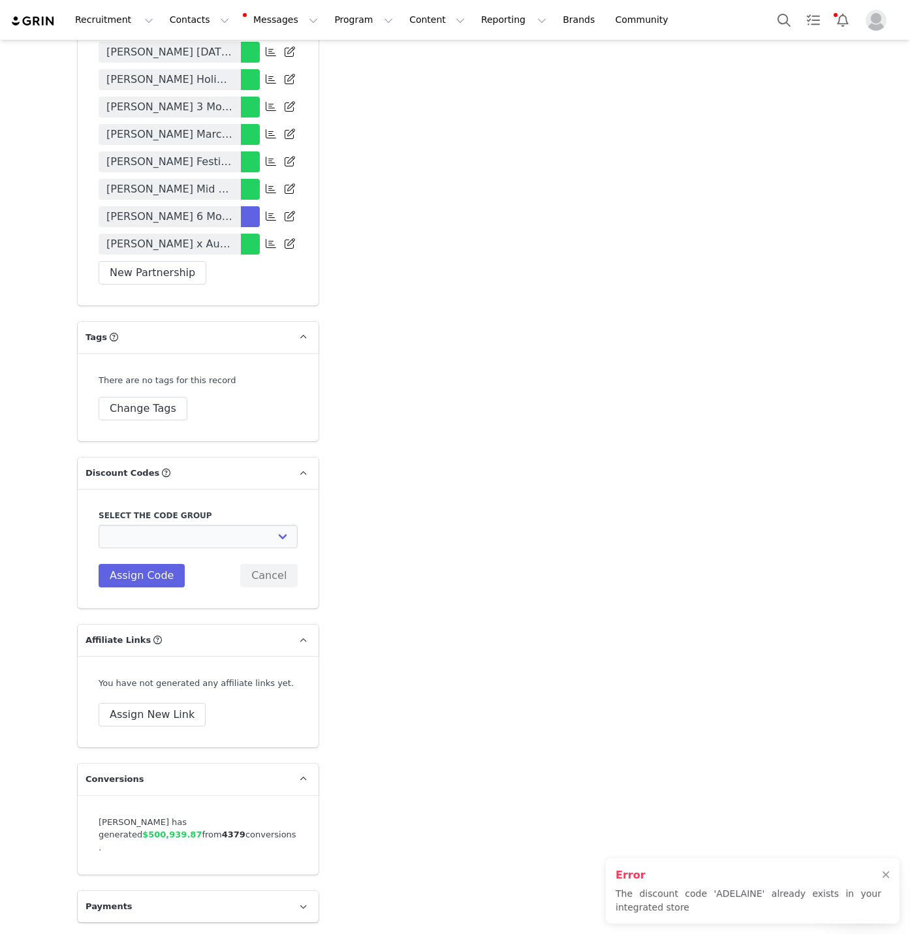
scroll to position [3870, 0]
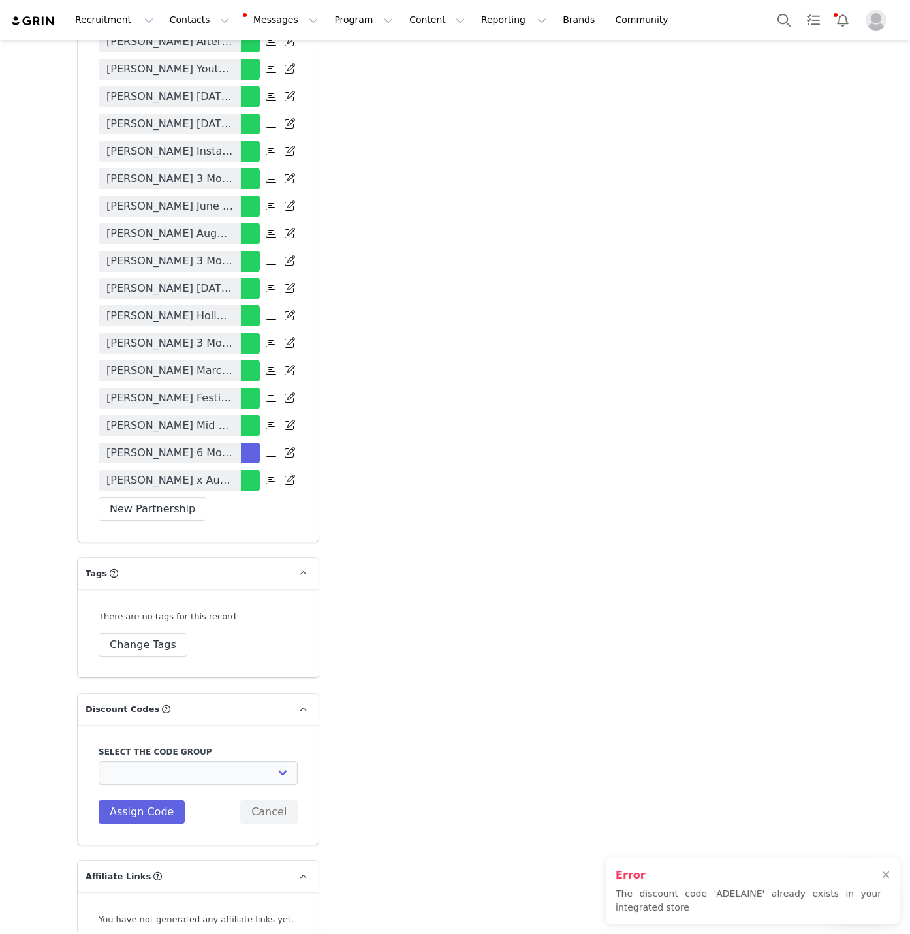
click at [176, 746] on label "Select the code group" at bounding box center [198, 752] width 199 height 12
click at [176, 746] on div "Select the code group White Fox Boutique AUS: Influencer Code White Fox Boutiqu…" at bounding box center [198, 765] width 199 height 39
click at [208, 761] on select "White Fox Boutique AUS: Influencer Code White Fox Boutique AUS: Affiliates code…" at bounding box center [198, 773] width 199 height 24
select select "10008690"
click at [99, 761] on select "White Fox Boutique AUS: Influencer Code White Fox Boutique AUS: Affiliates code…" at bounding box center [198, 773] width 199 height 24
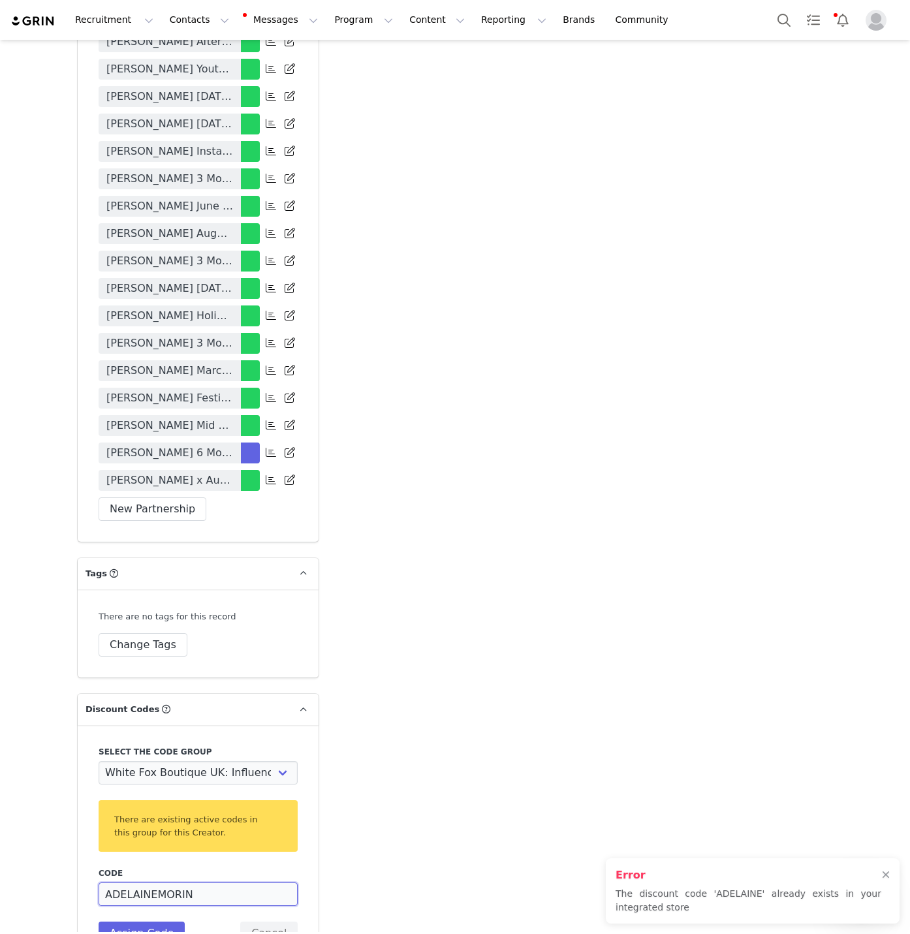
click at [204, 883] on input "ADELAINEMORIN" at bounding box center [198, 895] width 199 height 24
paste input
type input "ADELAINEM"
click at [125, 922] on button "Assign Code" at bounding box center [142, 934] width 86 height 24
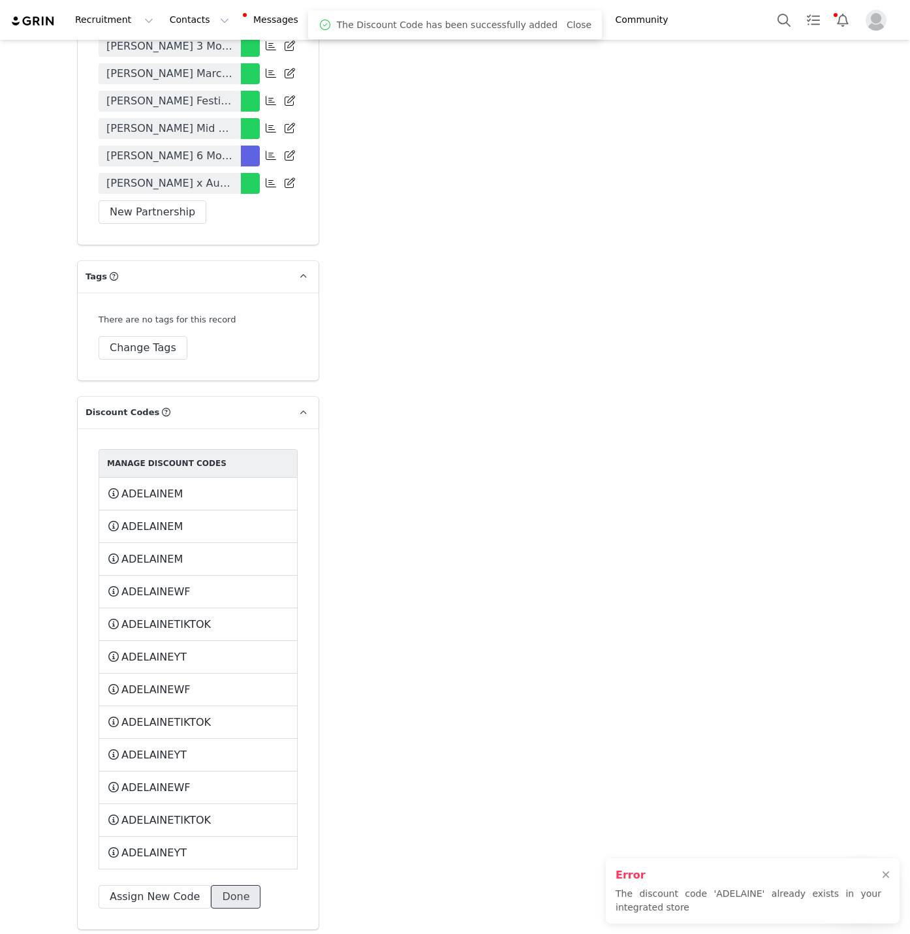
click at [235, 885] on button "Done" at bounding box center [236, 897] width 50 height 24
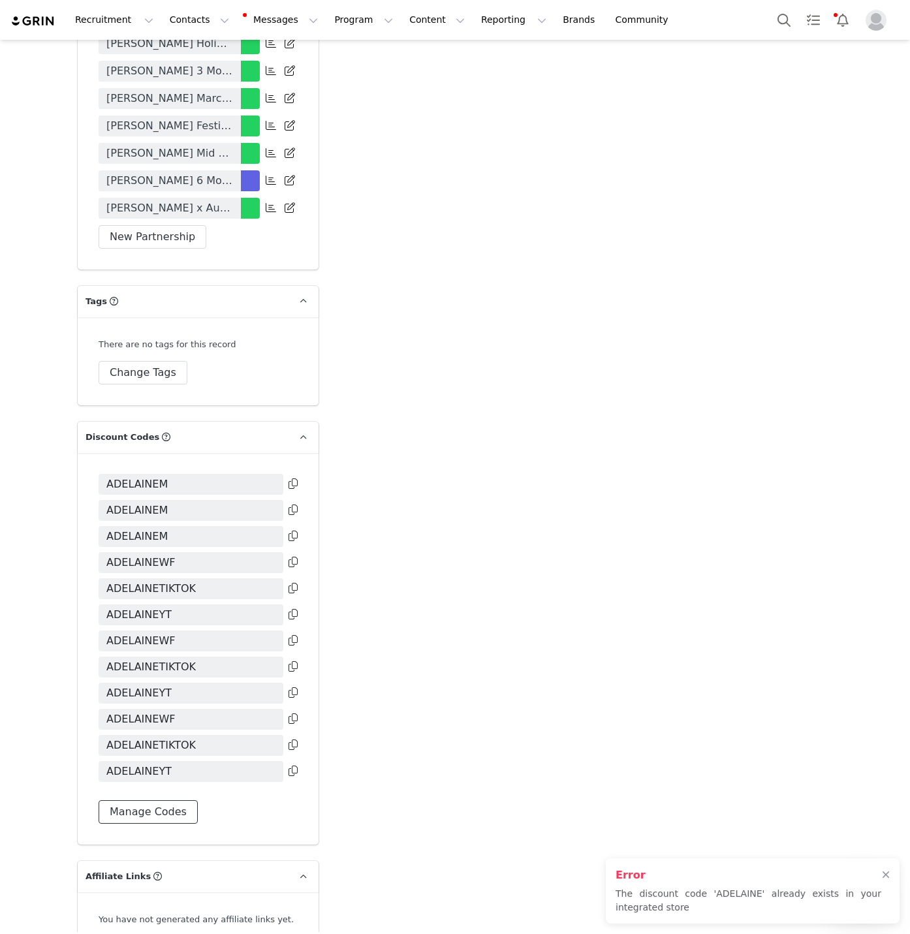
click at [148, 800] on button "Manage Codes" at bounding box center [148, 812] width 99 height 24
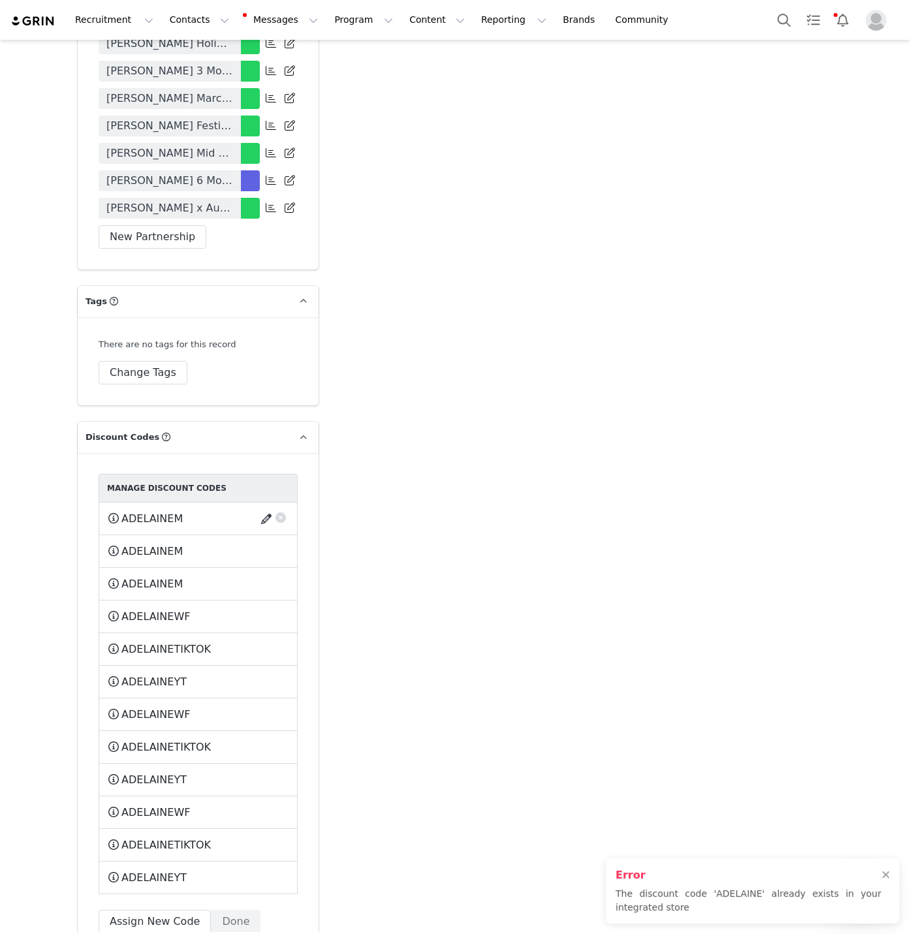
click at [270, 509] on button "button" at bounding box center [269, 519] width 18 height 21
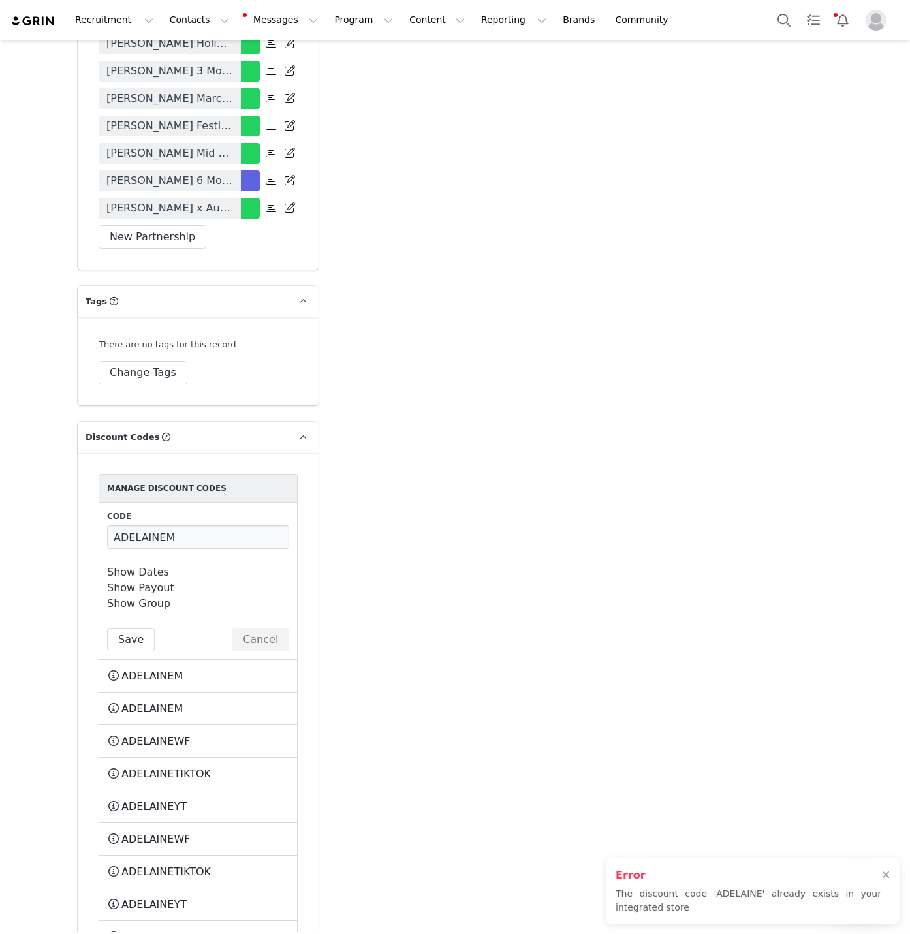
click at [150, 566] on link "Show Dates" at bounding box center [138, 572] width 62 height 12
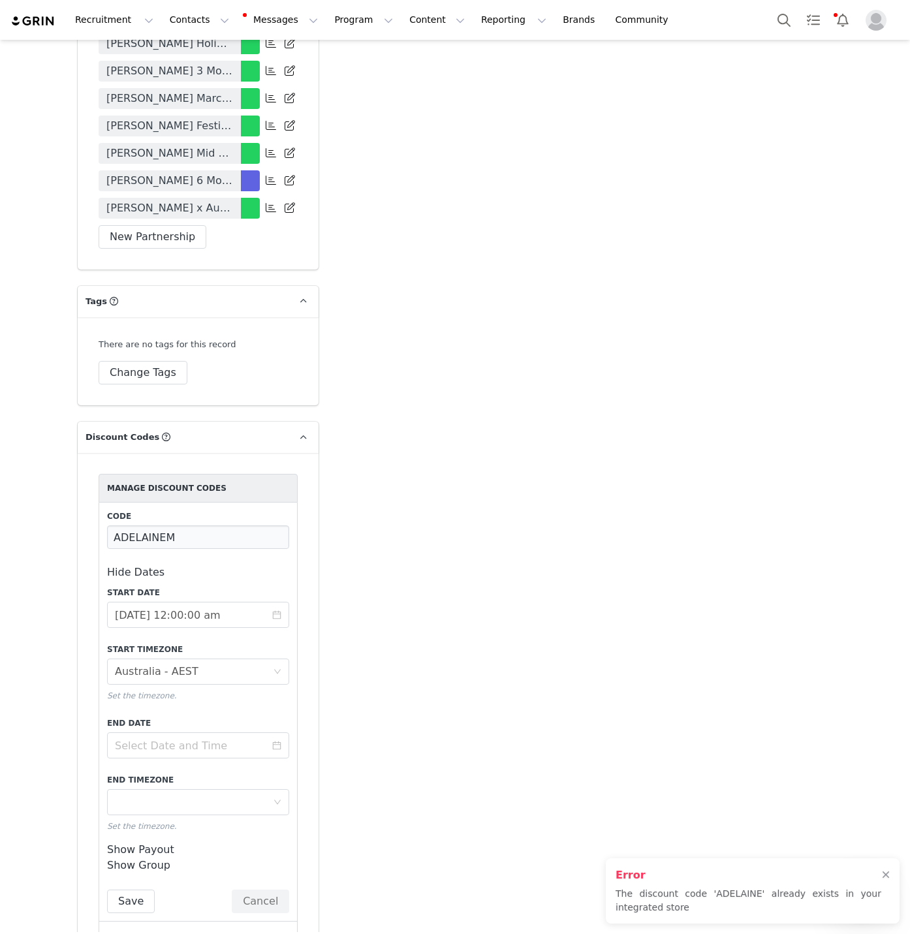
click at [150, 566] on link "Hide Dates" at bounding box center [135, 572] width 57 height 12
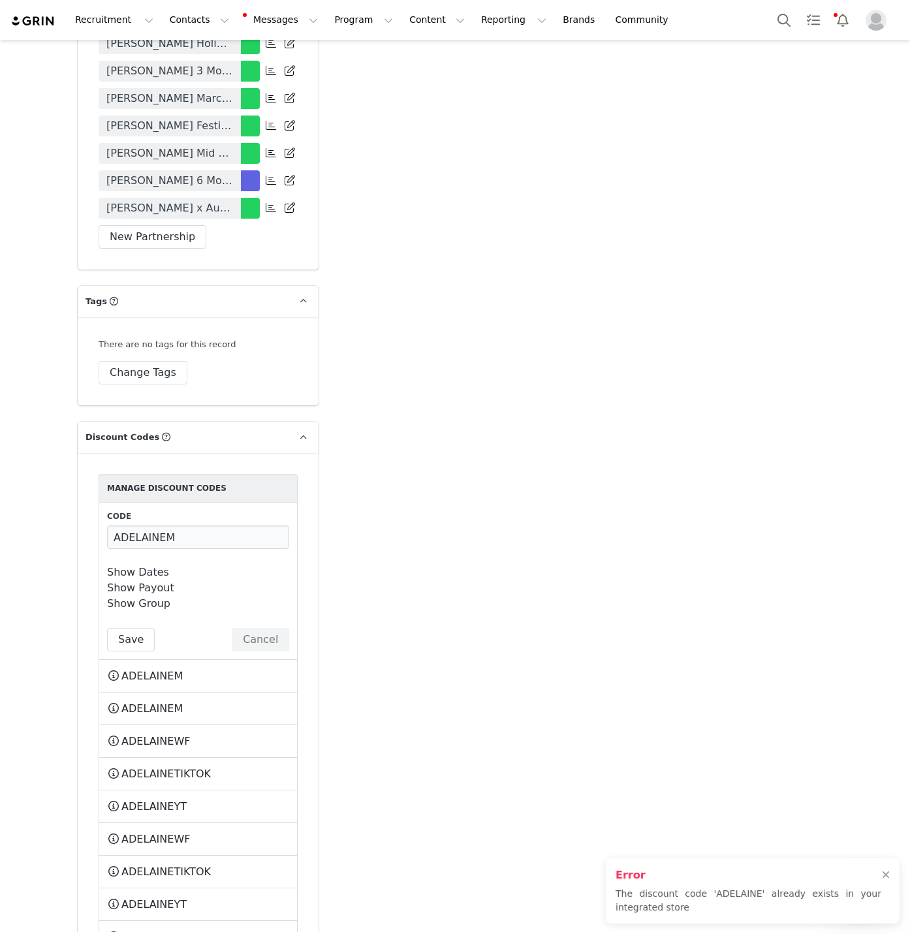
click at [162, 566] on link "Show Dates" at bounding box center [138, 572] width 62 height 12
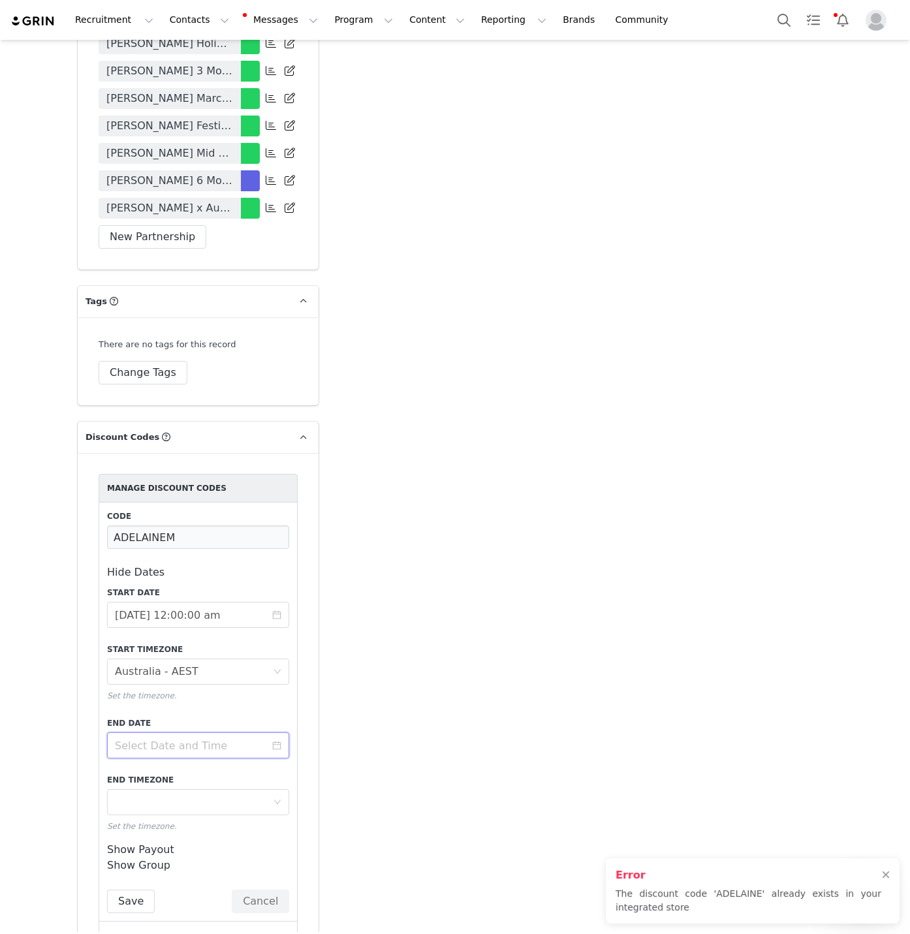
click at [219, 733] on input at bounding box center [198, 746] width 182 height 26
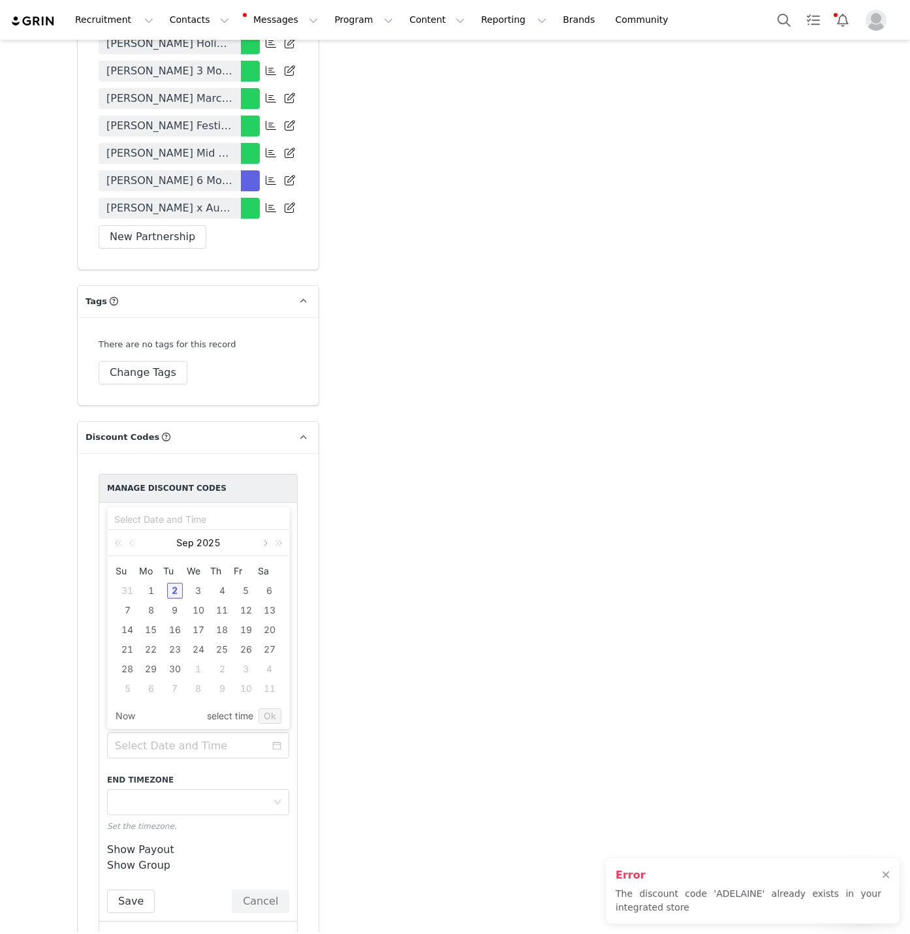
click at [262, 544] on link at bounding box center [265, 543] width 12 height 26
click at [264, 545] on link at bounding box center [265, 543] width 12 height 26
click at [264, 547] on link at bounding box center [265, 543] width 12 height 26
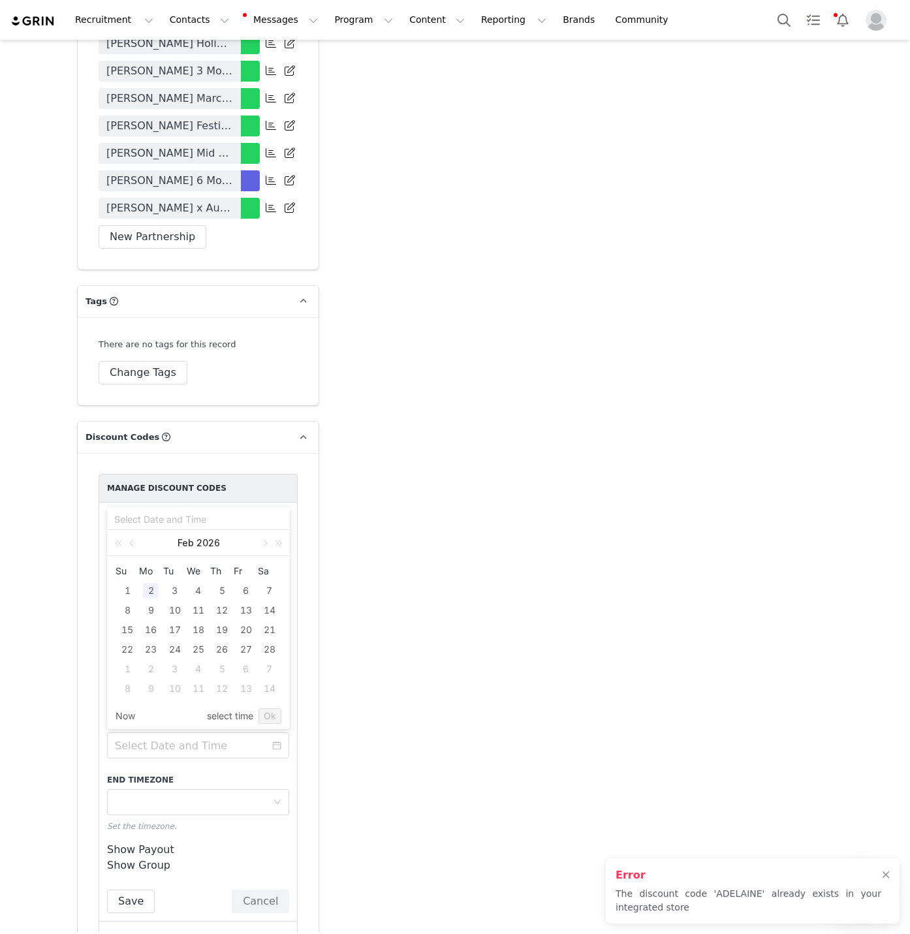
click at [143, 591] on div "2" at bounding box center [151, 591] width 16 height 16
type input "[DATE] 01:58:25 pm"
click at [272, 716] on link "Ok" at bounding box center [270, 716] width 23 height 16
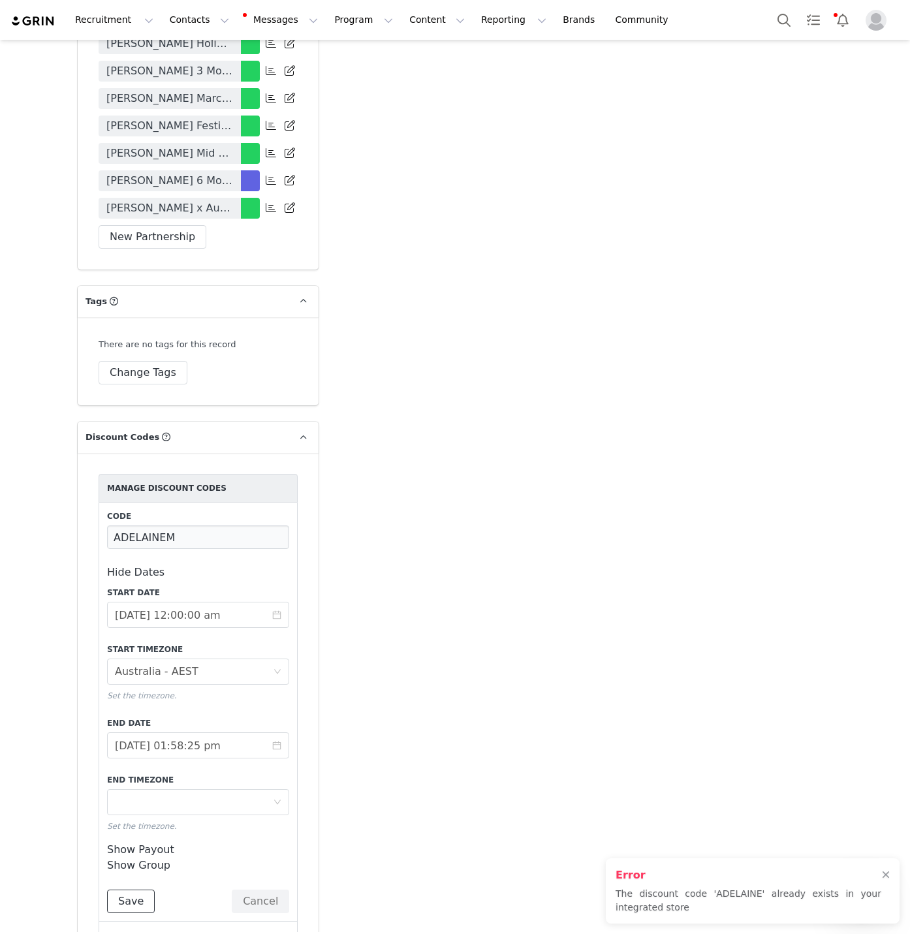
click at [129, 890] on button "Save" at bounding box center [131, 902] width 48 height 24
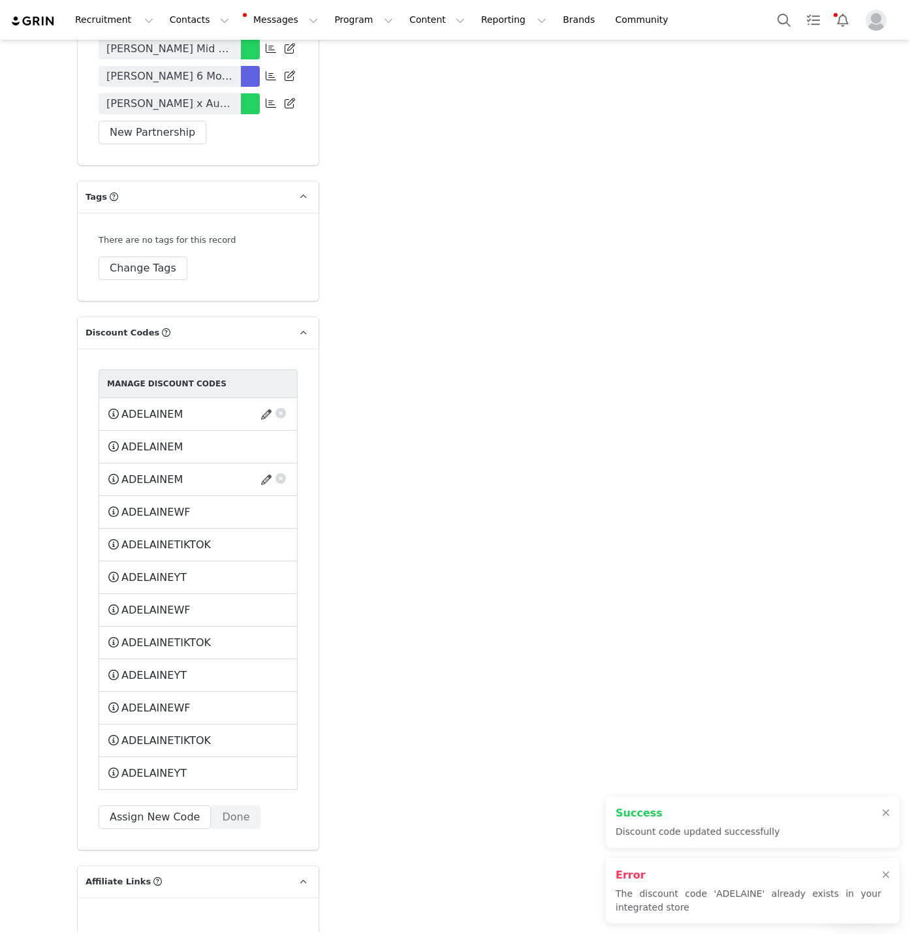
scroll to position [4245, 0]
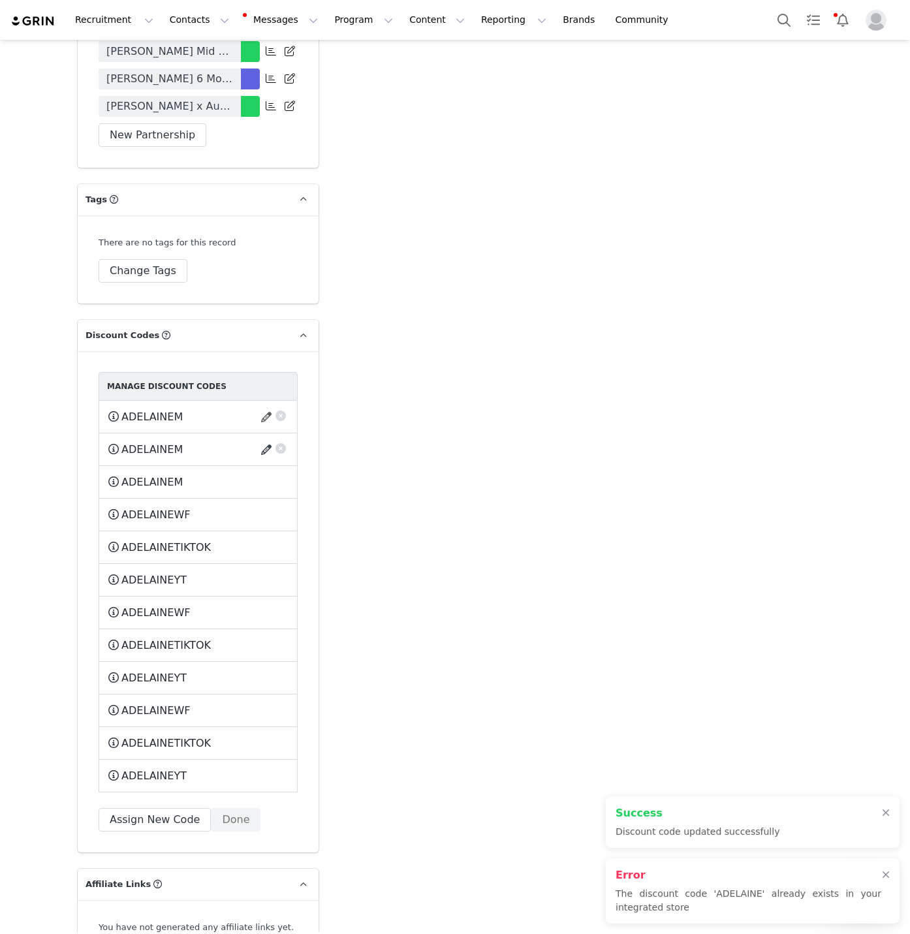
click at [261, 439] on button "button" at bounding box center [269, 449] width 18 height 21
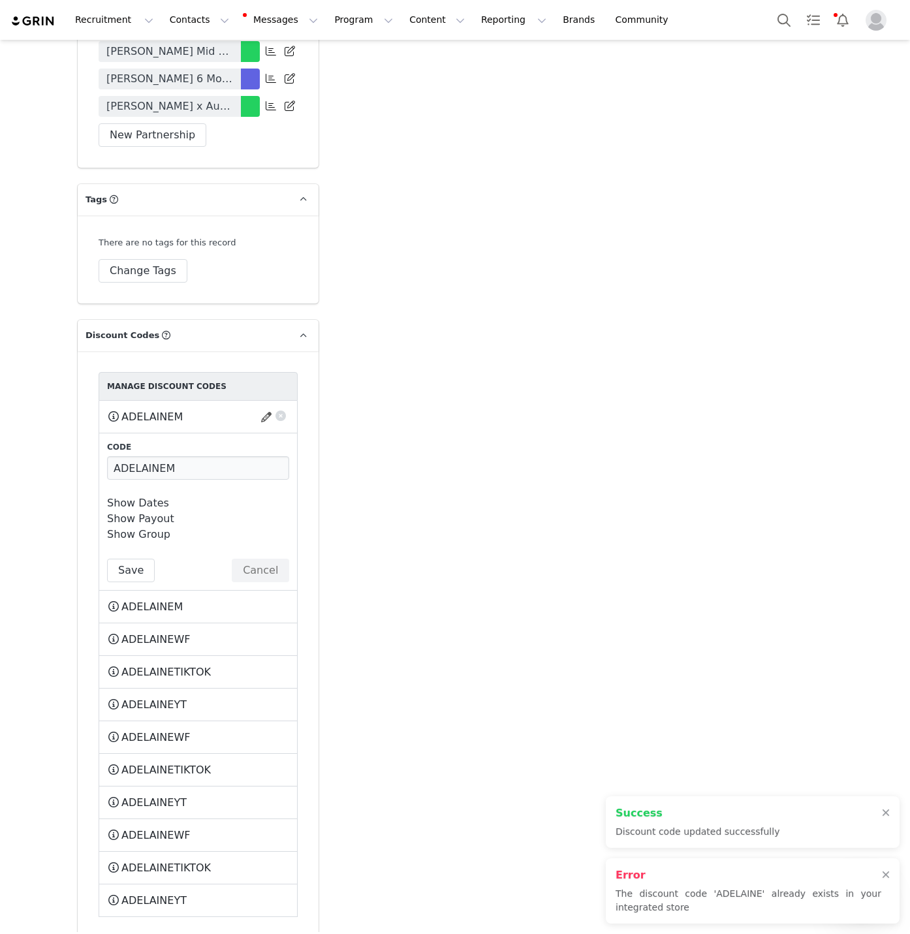
click at [130, 497] on link "Show Dates" at bounding box center [138, 503] width 62 height 12
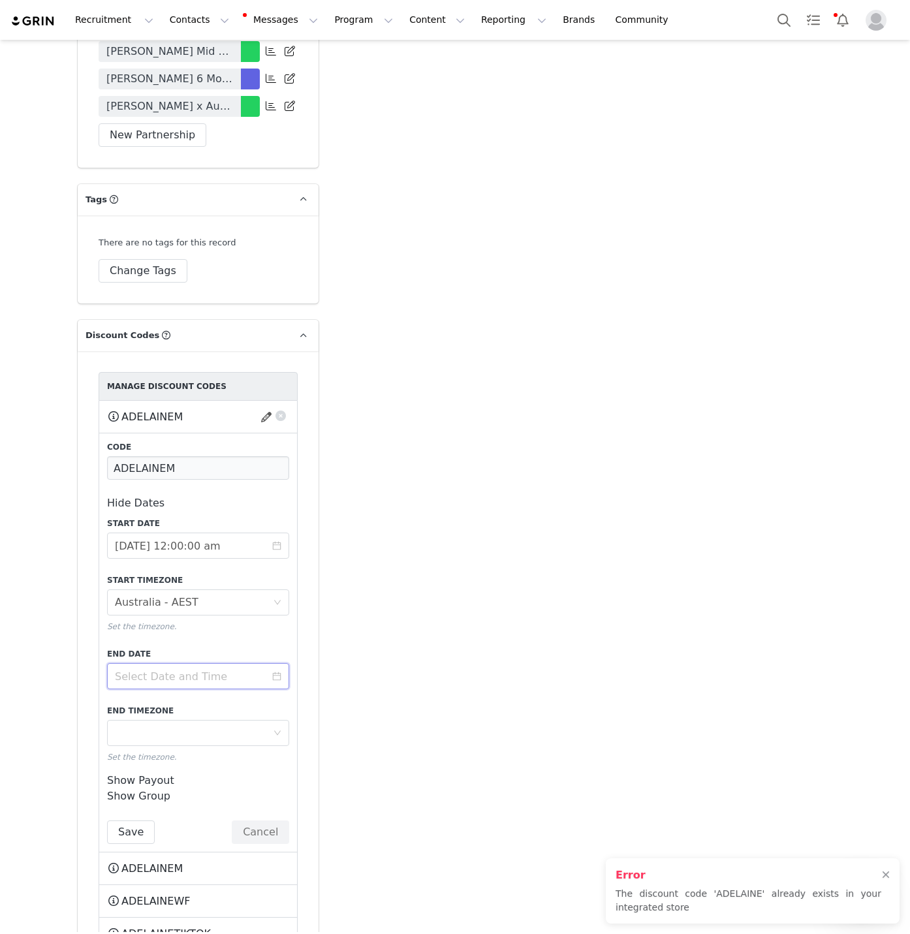
click at [172, 663] on input at bounding box center [198, 676] width 182 height 26
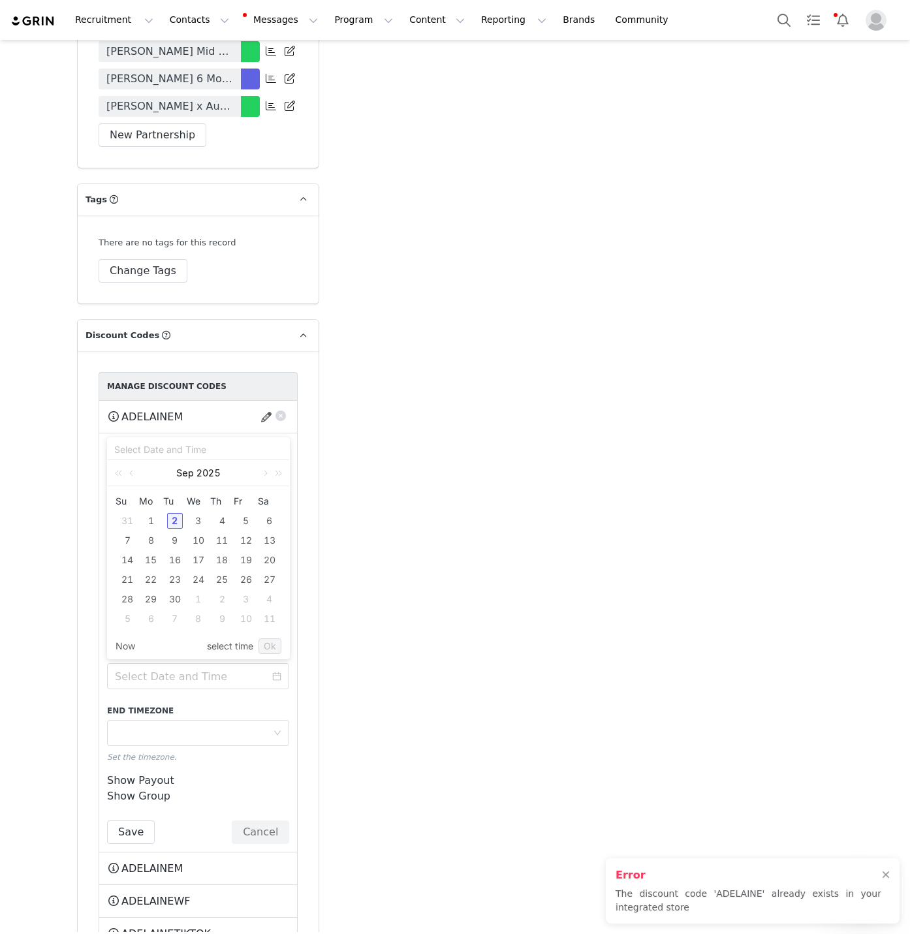
click at [196, 590] on div "Timezone [GEOGRAPHIC_DATA] - AEST" at bounding box center [194, 602] width 158 height 25
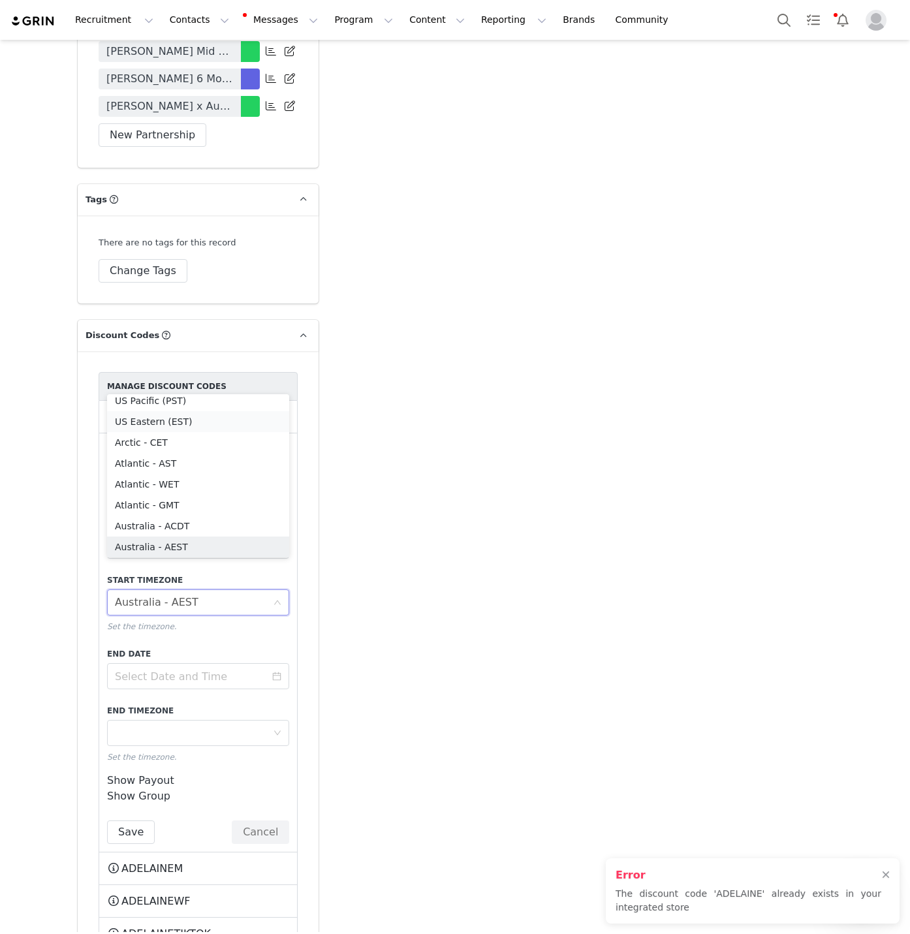
scroll to position [86, 0]
click at [236, 575] on label "Start Timezone" at bounding box center [198, 581] width 182 height 12
click at [240, 663] on input at bounding box center [198, 676] width 182 height 26
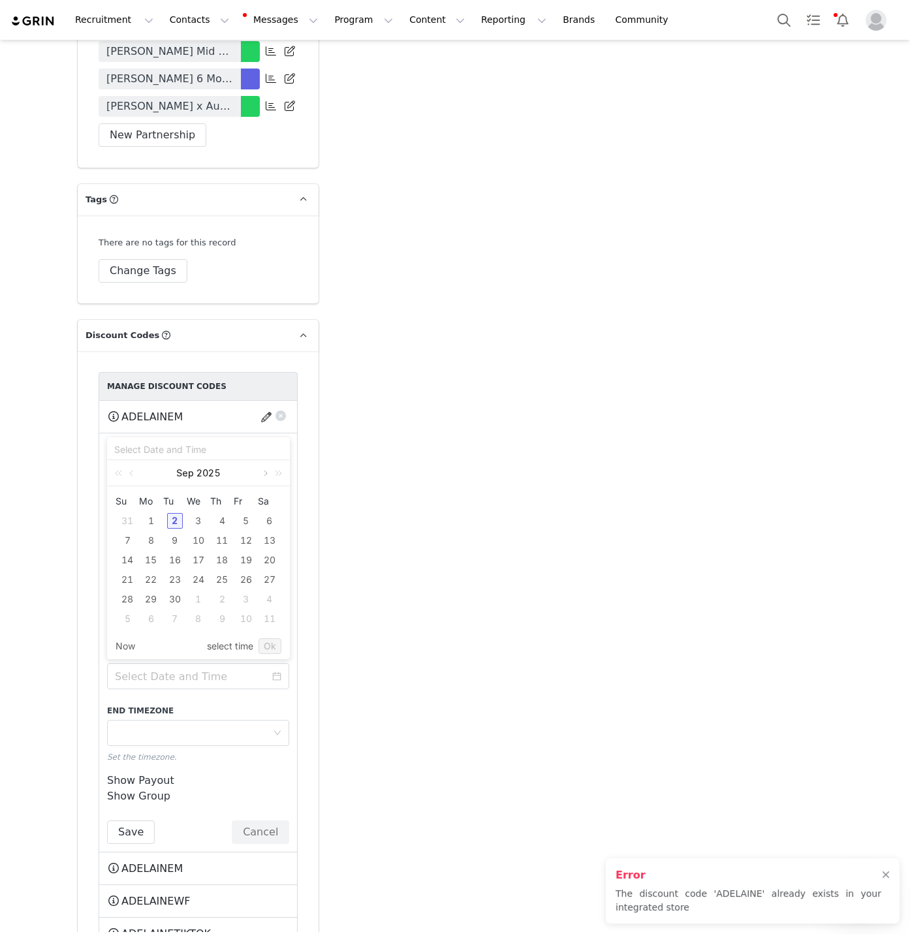
click at [263, 475] on link at bounding box center [265, 473] width 12 height 26
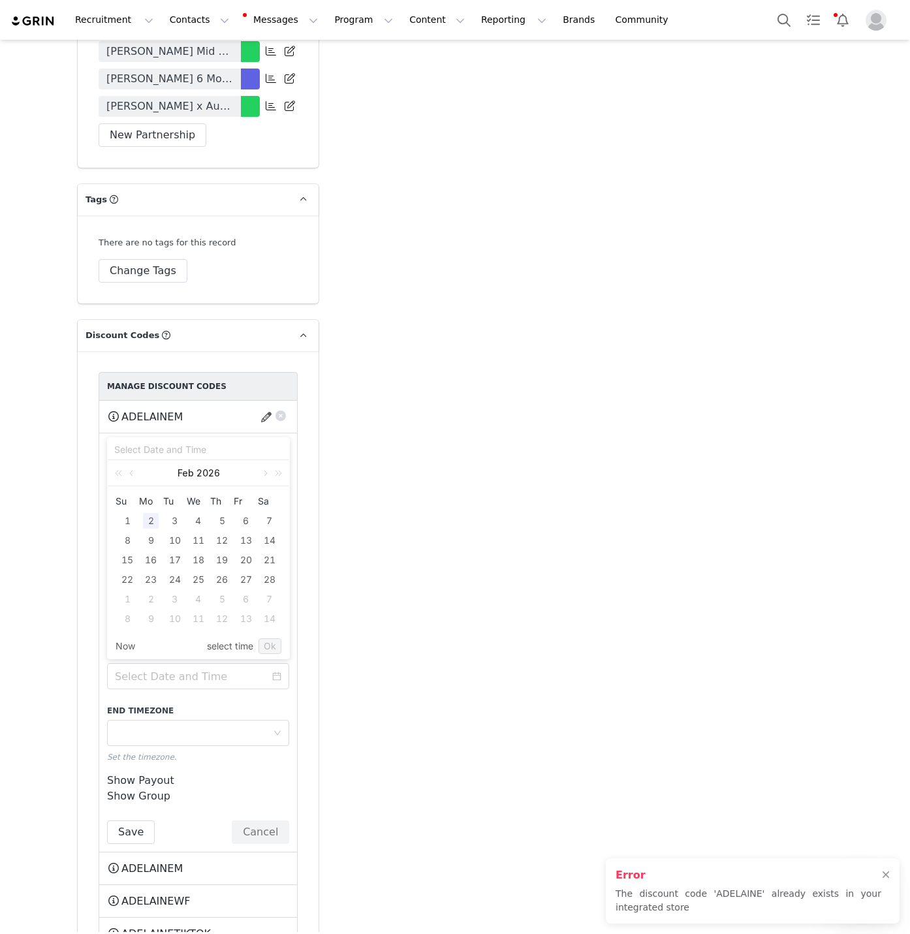
click at [144, 526] on div "2" at bounding box center [151, 521] width 16 height 16
type input "[DATE] 01:58:47 pm"
click at [270, 647] on link "Ok" at bounding box center [270, 647] width 23 height 16
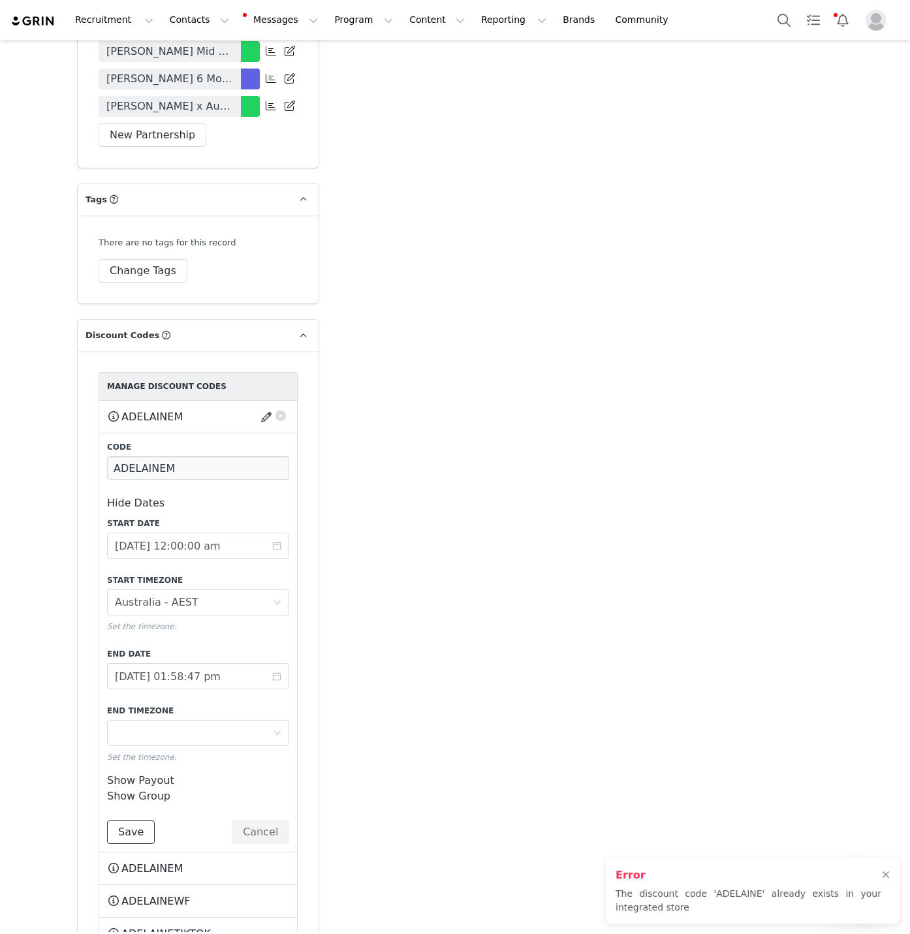
click at [123, 821] on button "Save" at bounding box center [131, 833] width 48 height 24
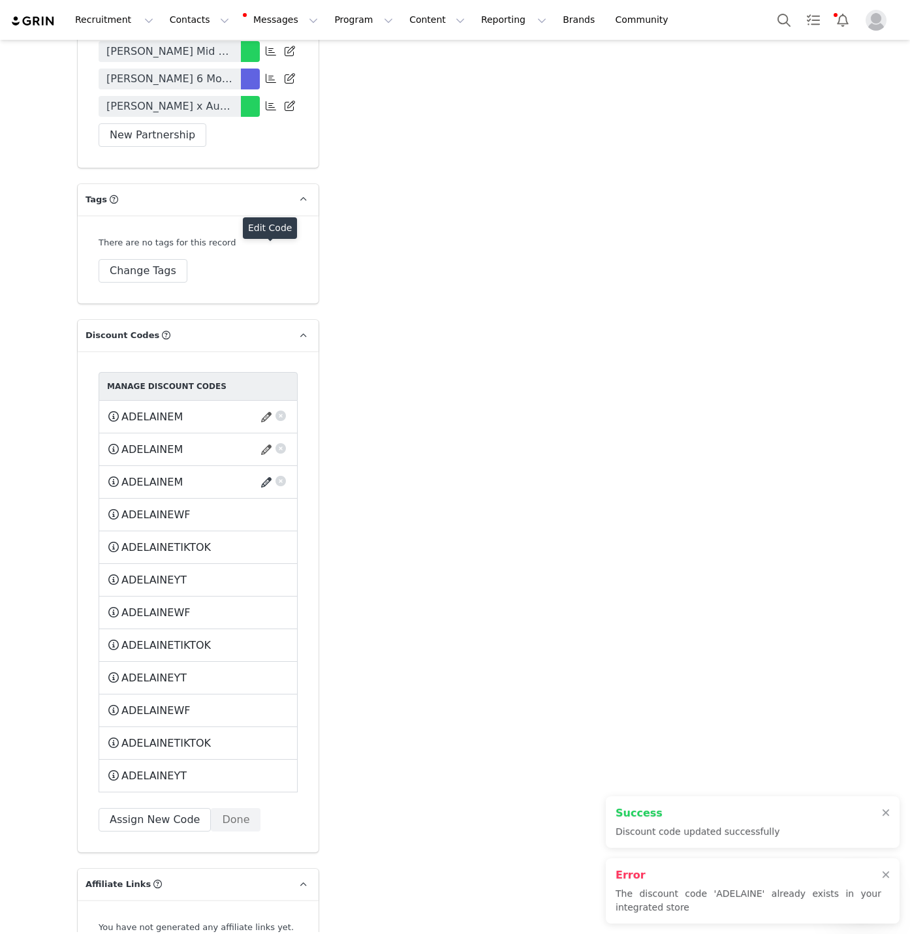
click at [262, 472] on button "button" at bounding box center [269, 482] width 18 height 21
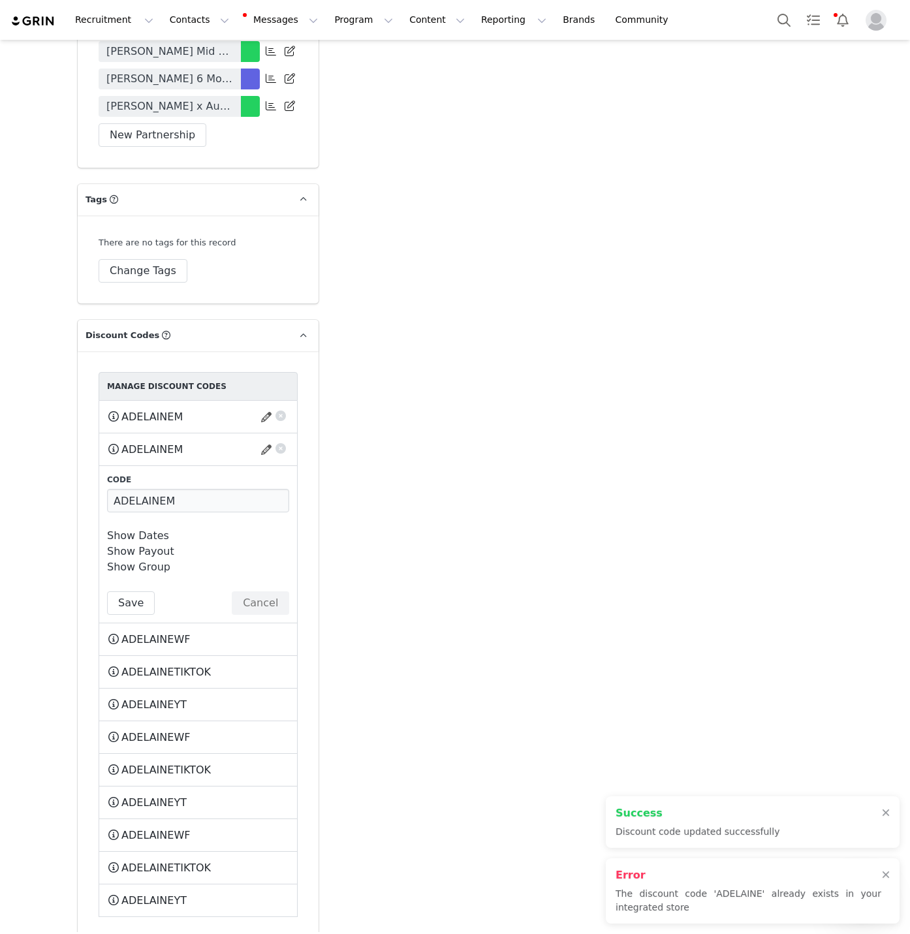
click at [123, 530] on link "Show Dates" at bounding box center [138, 536] width 62 height 12
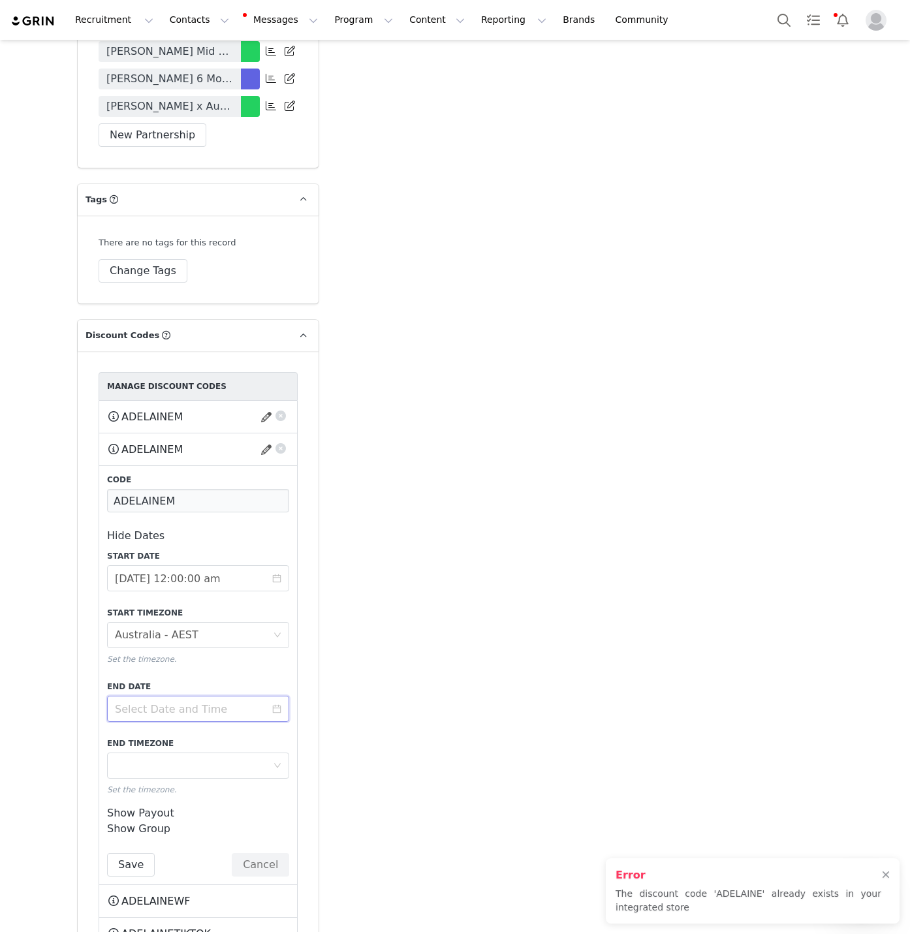
click at [181, 696] on input at bounding box center [198, 709] width 182 height 26
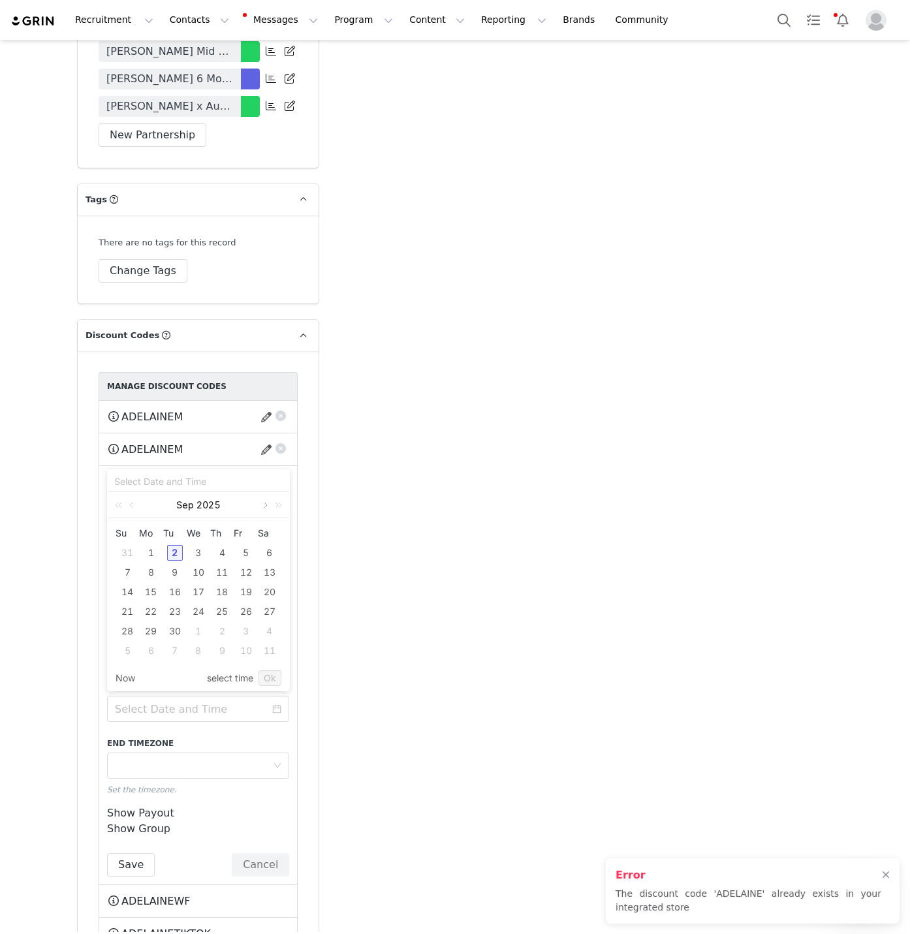
click at [259, 507] on link at bounding box center [265, 505] width 12 height 26
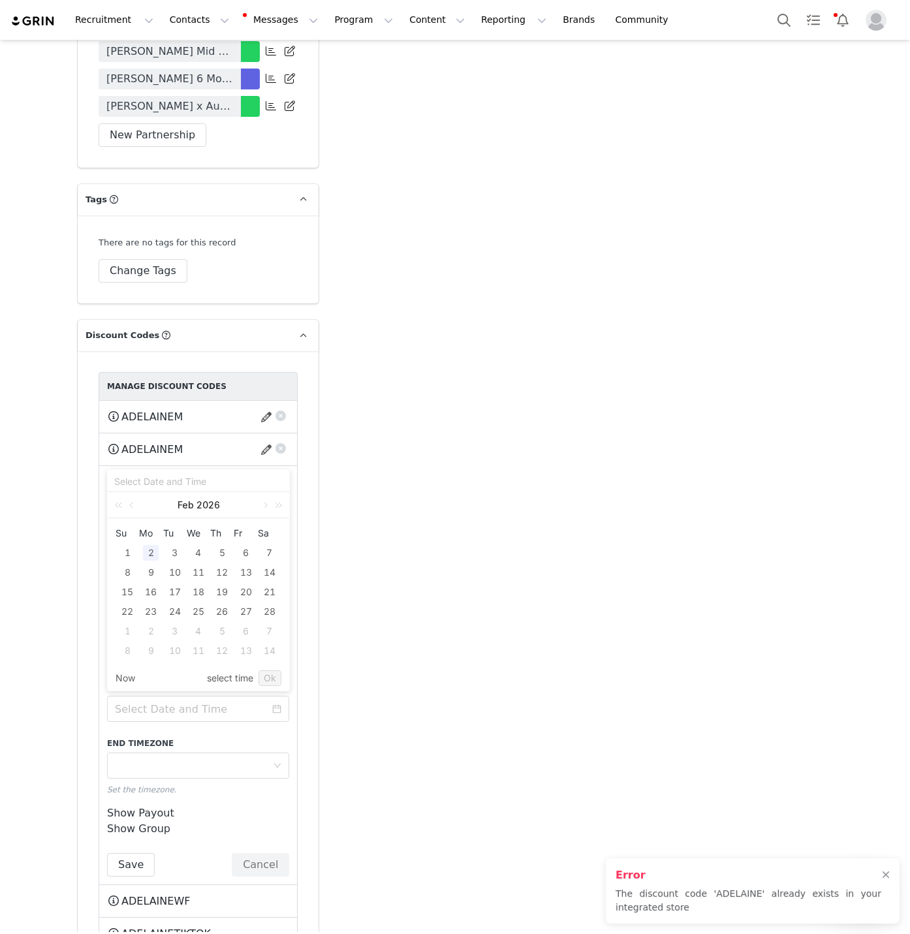
click at [151, 556] on div "2" at bounding box center [151, 553] width 16 height 16
type input "[DATE] 01:59:14 pm"
click at [269, 682] on link "Ok" at bounding box center [270, 679] width 23 height 16
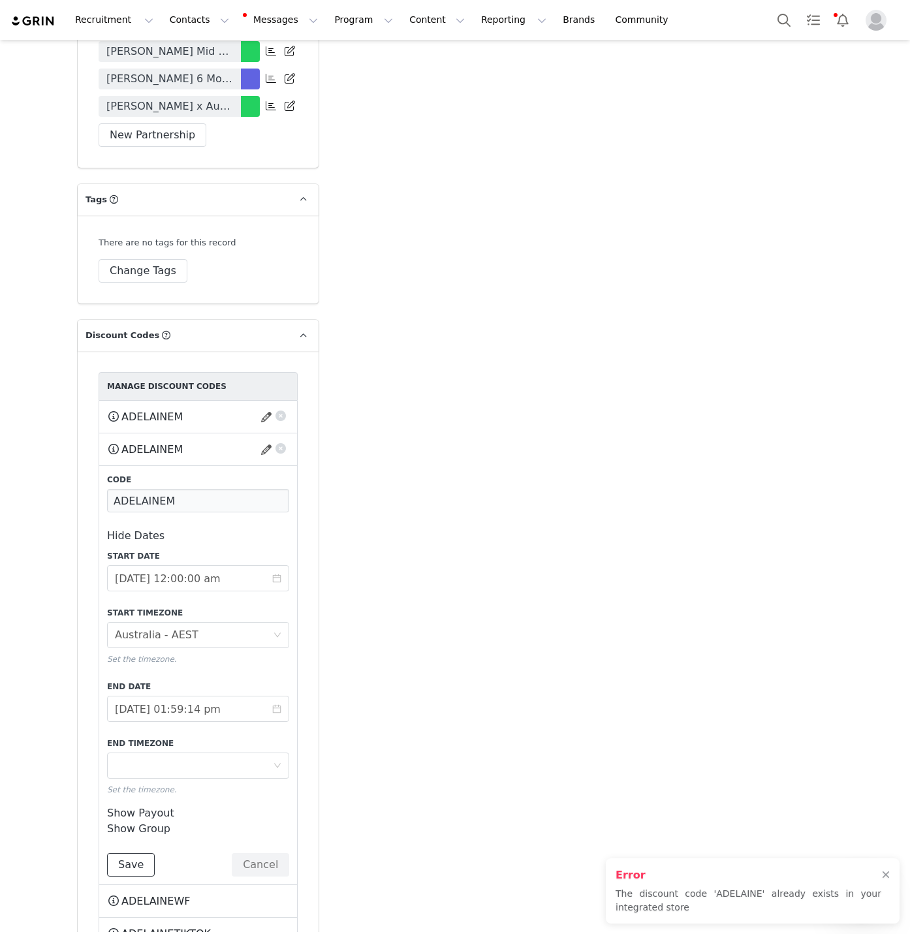
click at [108, 853] on button "Save" at bounding box center [131, 865] width 48 height 24
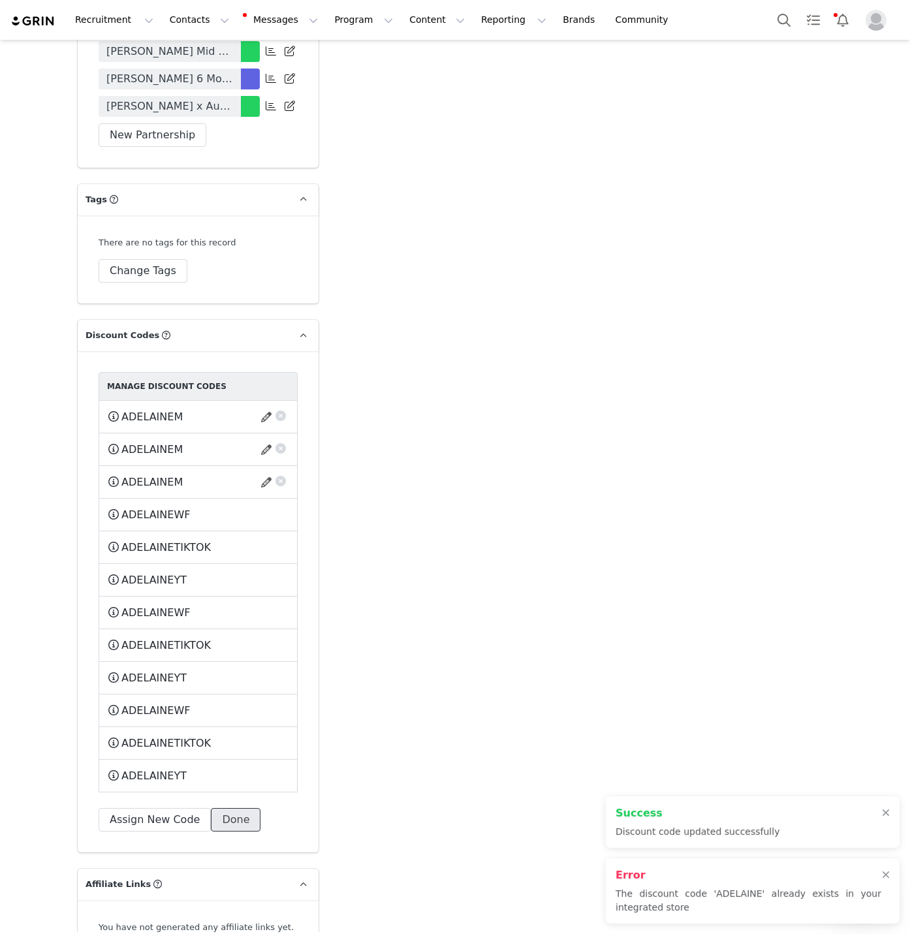
click at [247, 808] on button "Done" at bounding box center [236, 820] width 50 height 24
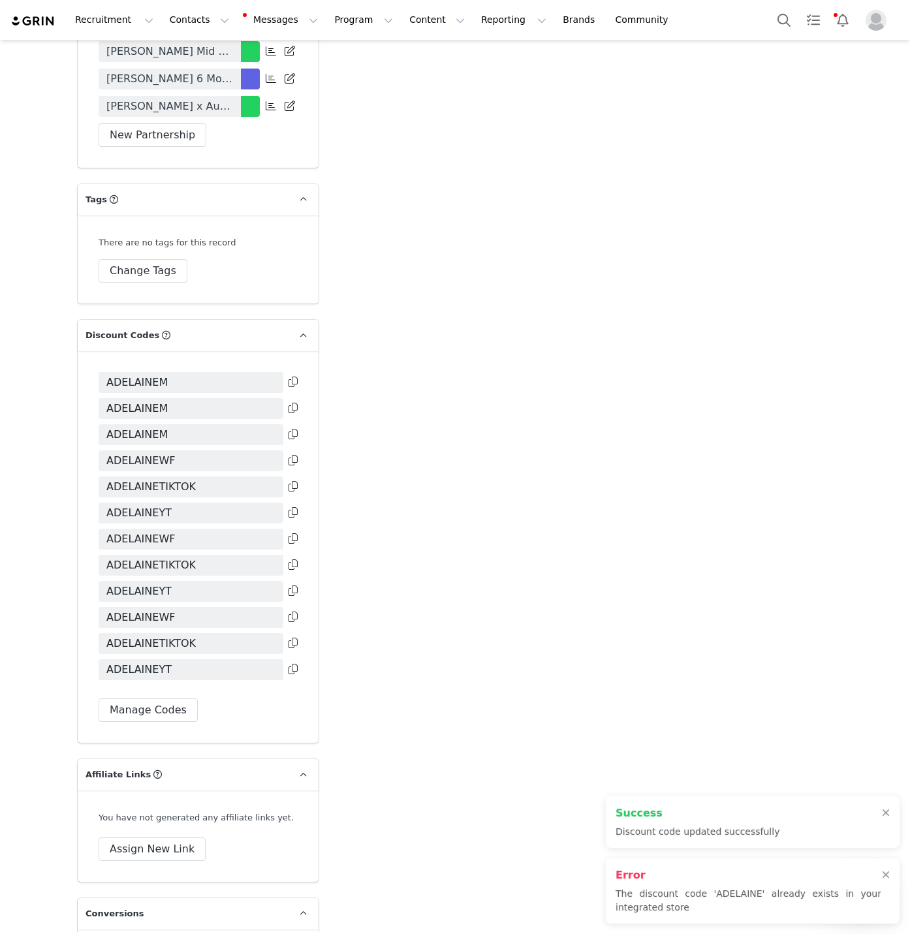
scroll to position [4143, 0]
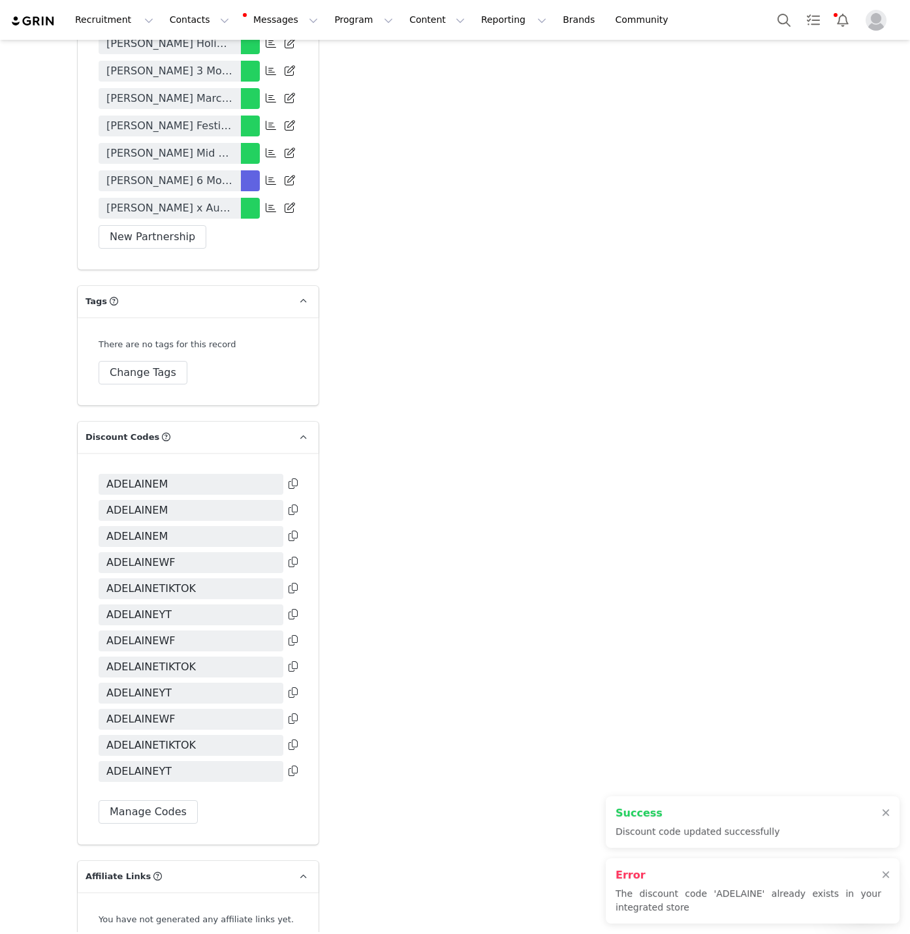
click at [298, 453] on div "ADELAINEM ADELAINEM ADELAINEM ADELAINEWF ADELAINETIKTOK ADELAINEYT ADELAINEWF A…" at bounding box center [198, 649] width 241 height 392
click at [296, 479] on icon at bounding box center [293, 484] width 9 height 10
click at [139, 800] on button "Manage Codes" at bounding box center [148, 812] width 99 height 24
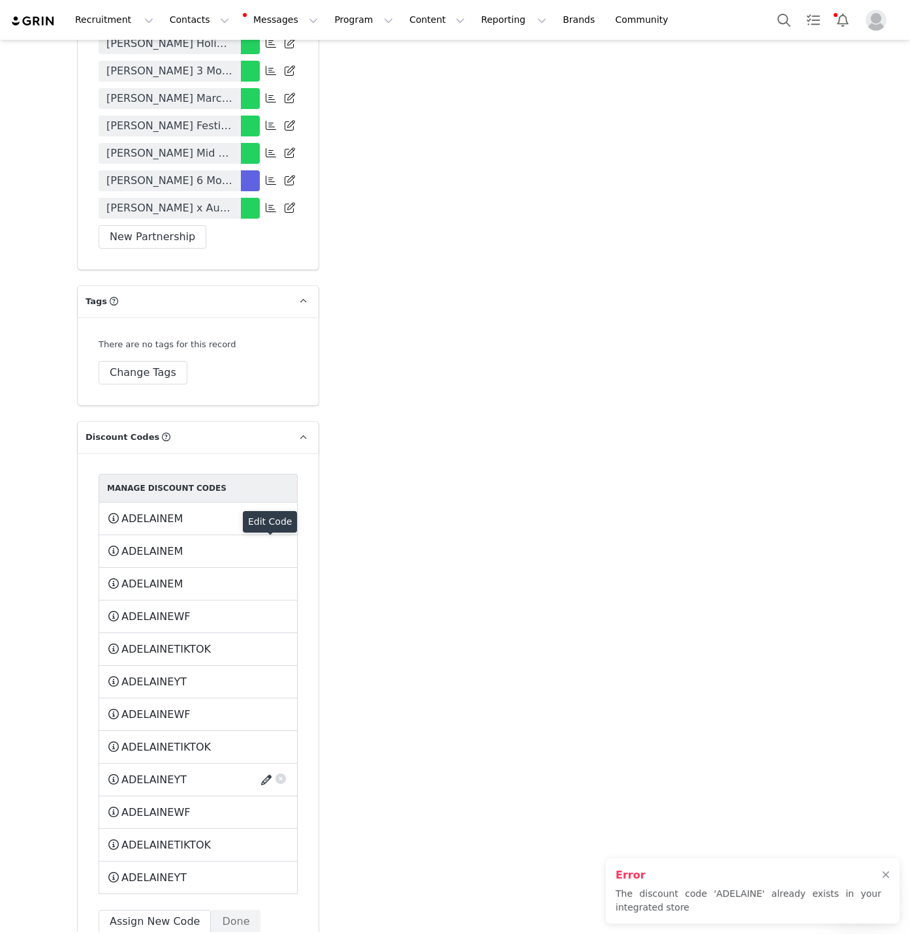
click at [264, 770] on button "button" at bounding box center [269, 780] width 18 height 21
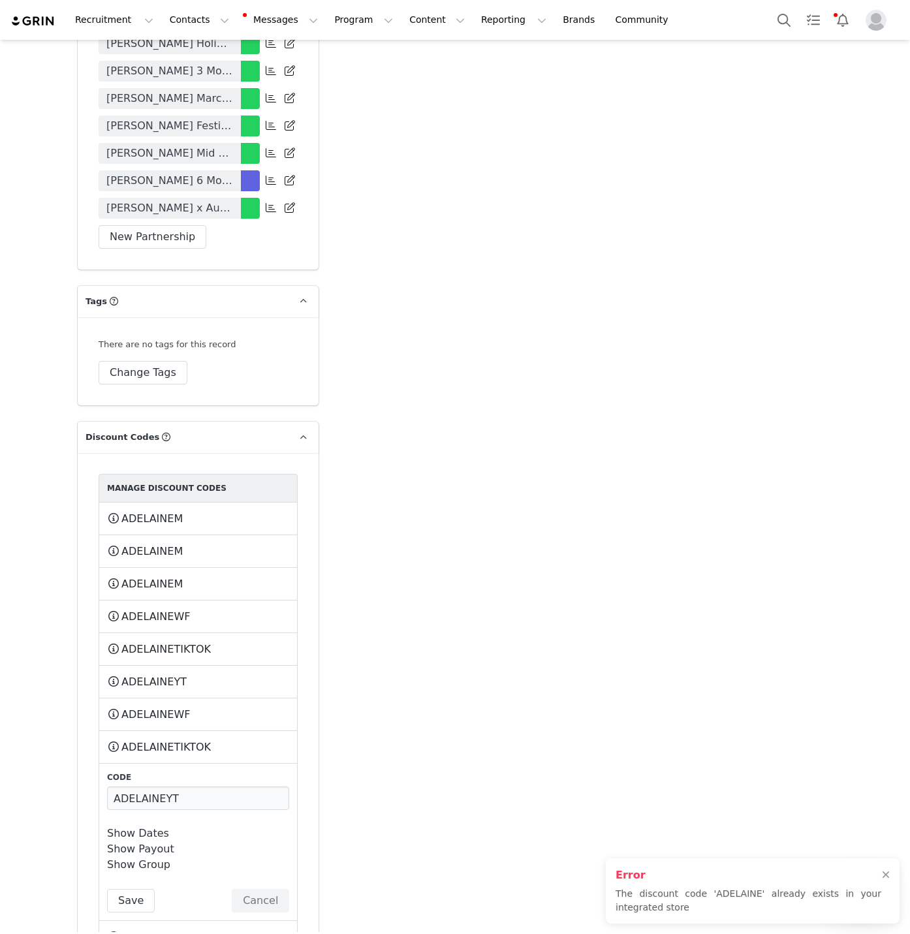
click at [132, 827] on link "Show Dates" at bounding box center [138, 833] width 62 height 12
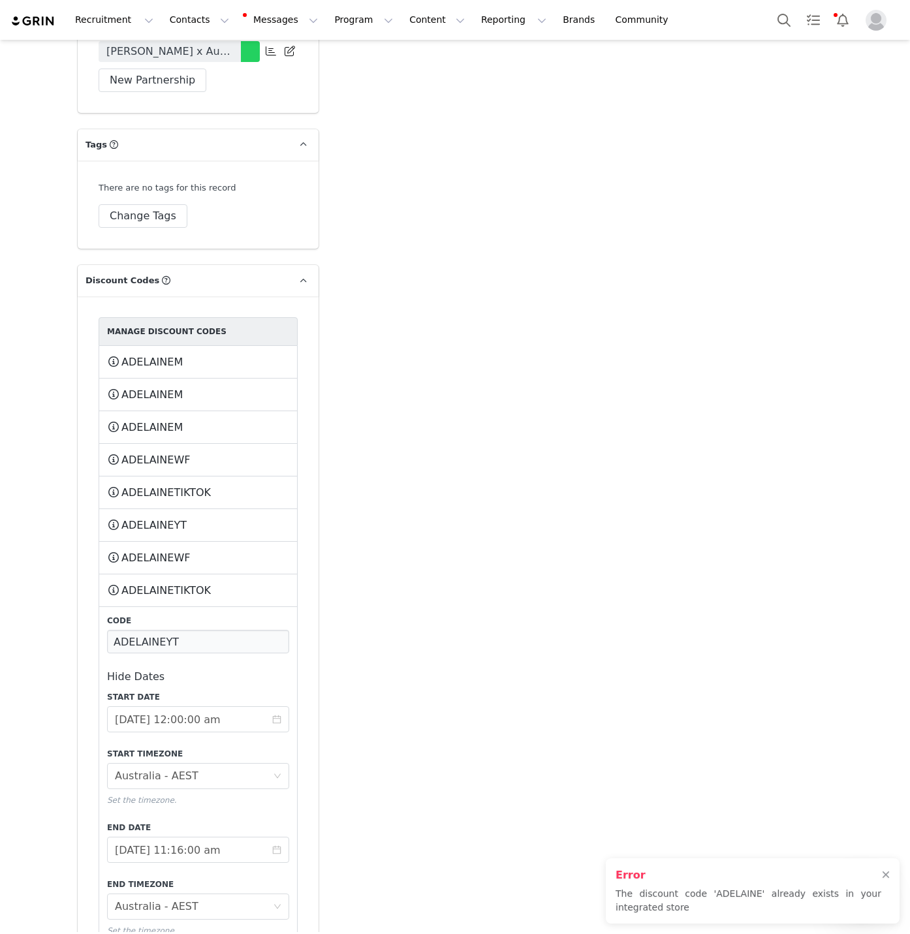
scroll to position [4424, 0]
